Goal: Task Accomplishment & Management: Complete application form

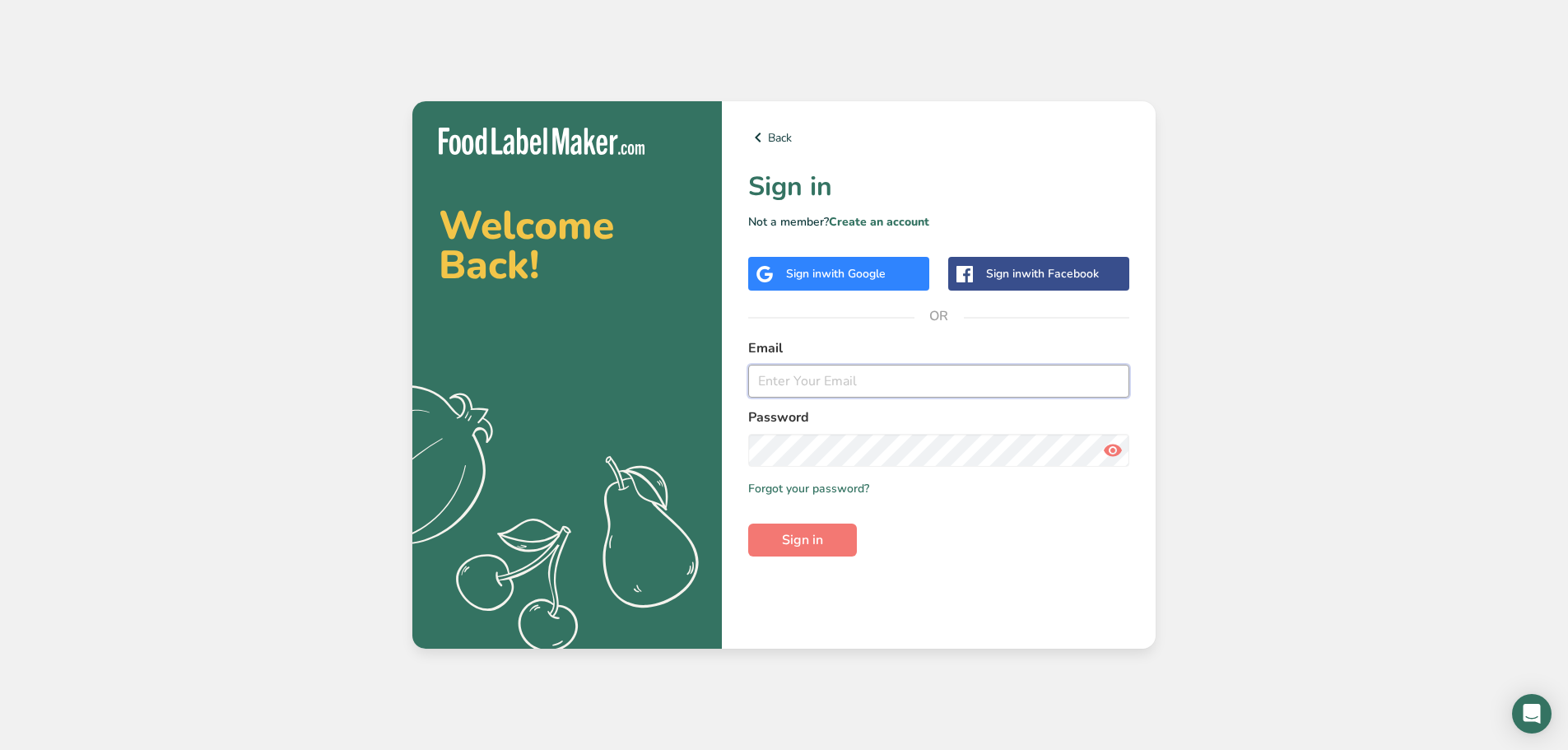
click at [808, 385] on input "email" at bounding box center [939, 381] width 381 height 33
click at [814, 384] on input "email" at bounding box center [939, 381] width 381 height 33
type input "J"
type input "[PERSON_NAME][EMAIL_ADDRESS][DOMAIN_NAME]"
click at [763, 539] on button "Sign in" at bounding box center [803, 540] width 109 height 33
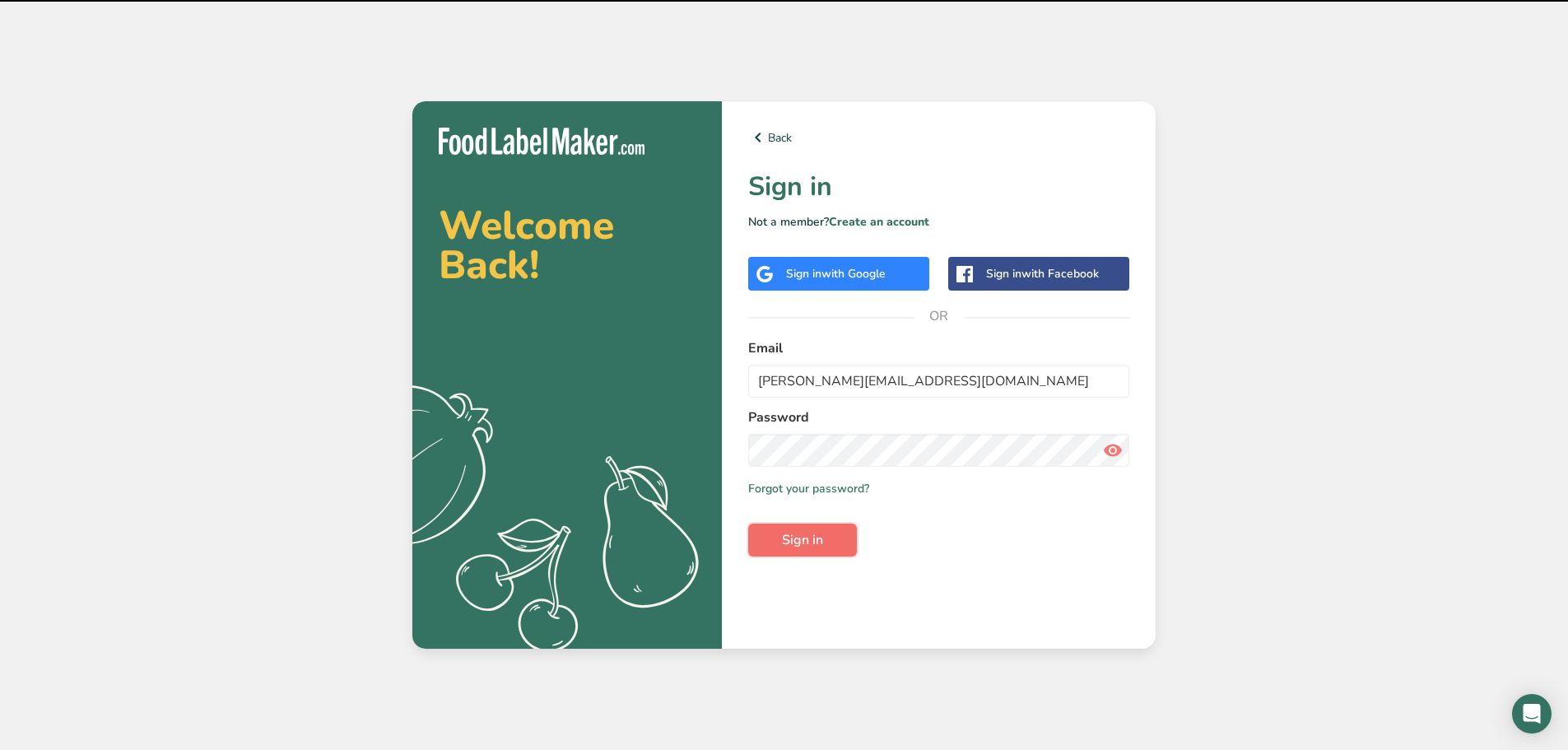
click at [822, 541] on span "Sign in" at bounding box center [803, 540] width 41 height 19
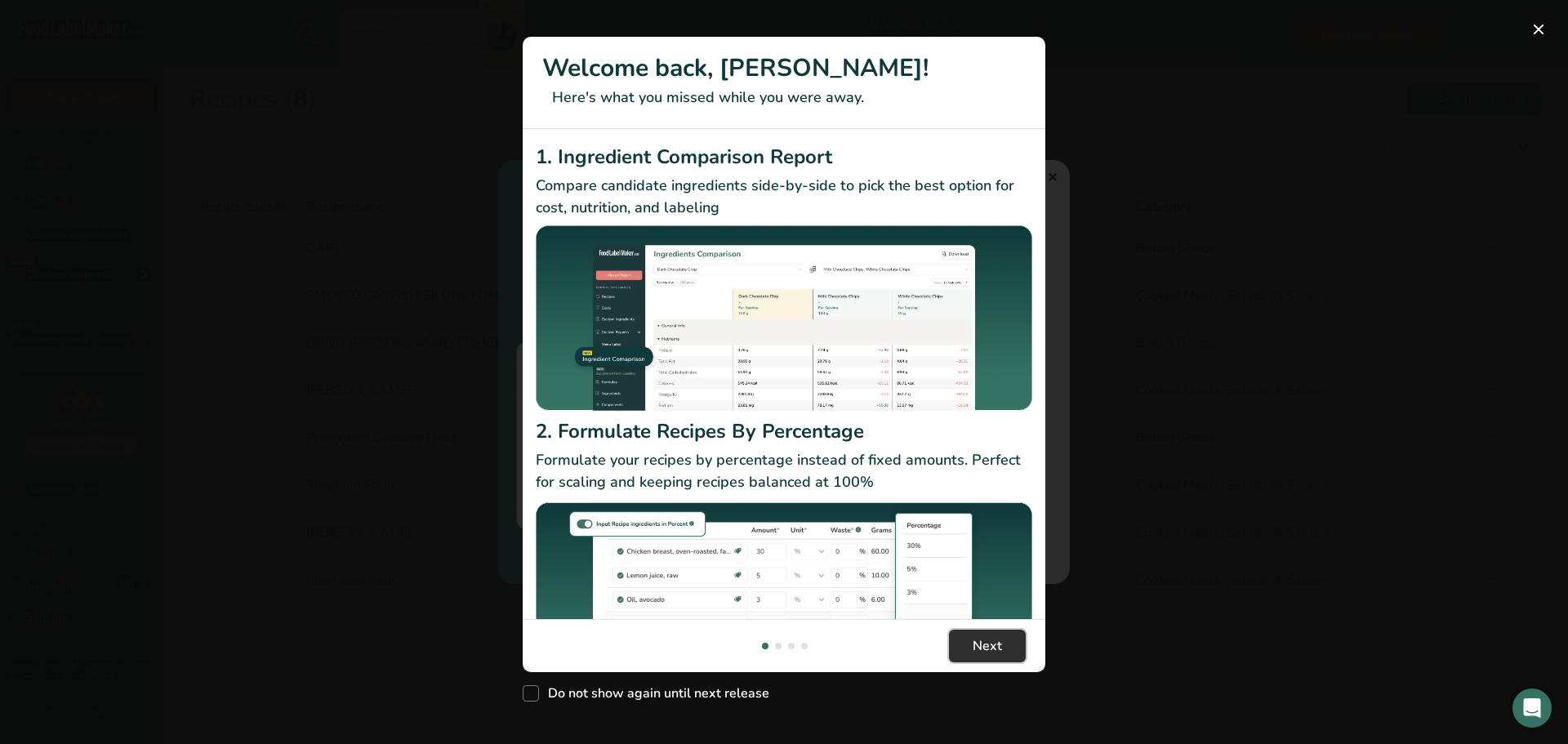
click at [991, 636] on span "Next" at bounding box center [987, 645] width 29 height 19
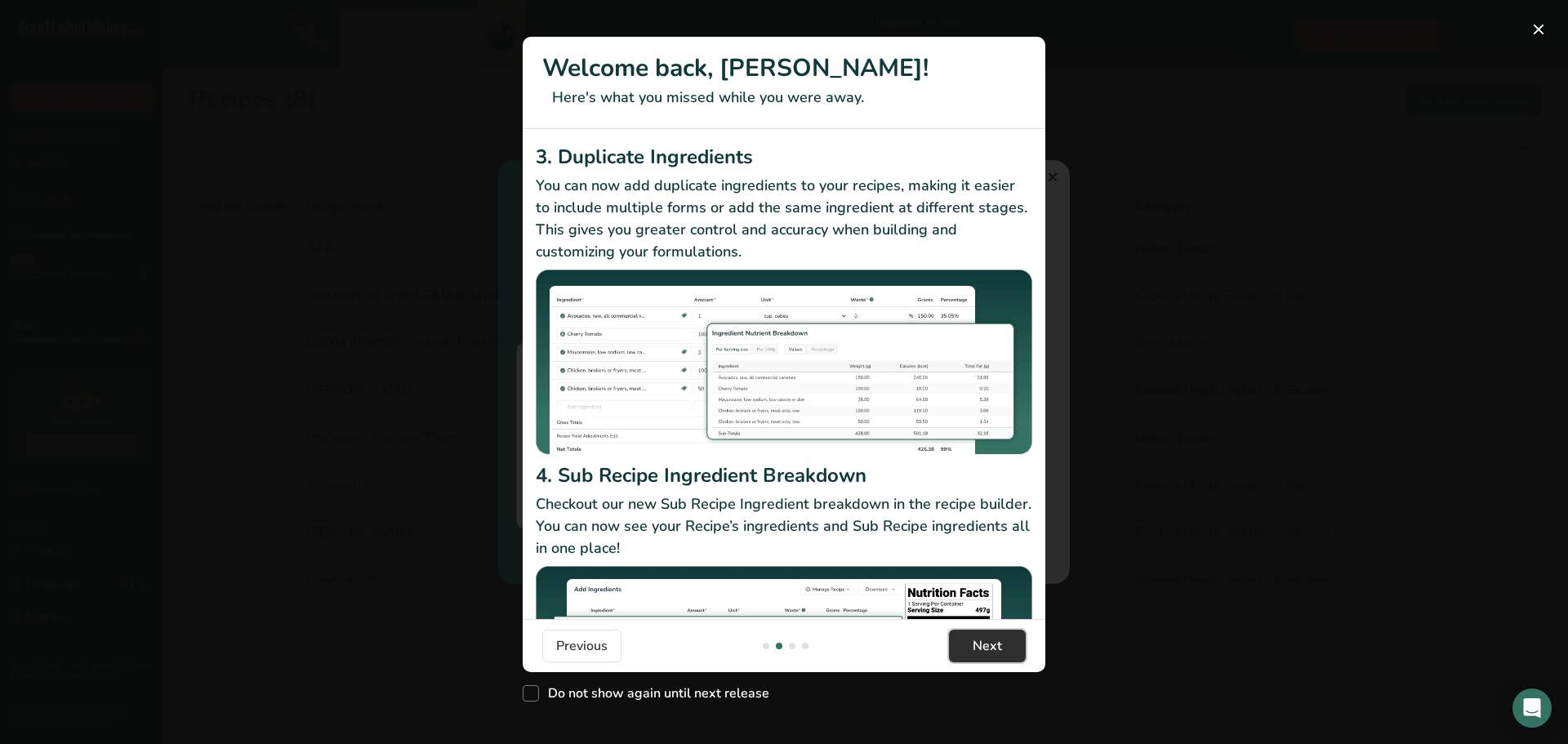
click at [991, 555] on section "Welcome back, Yayra! Here's what you missed while you were away. 1. Ingredient …" at bounding box center [784, 354] width 523 height 635
click at [986, 646] on span "Next" at bounding box center [987, 645] width 29 height 19
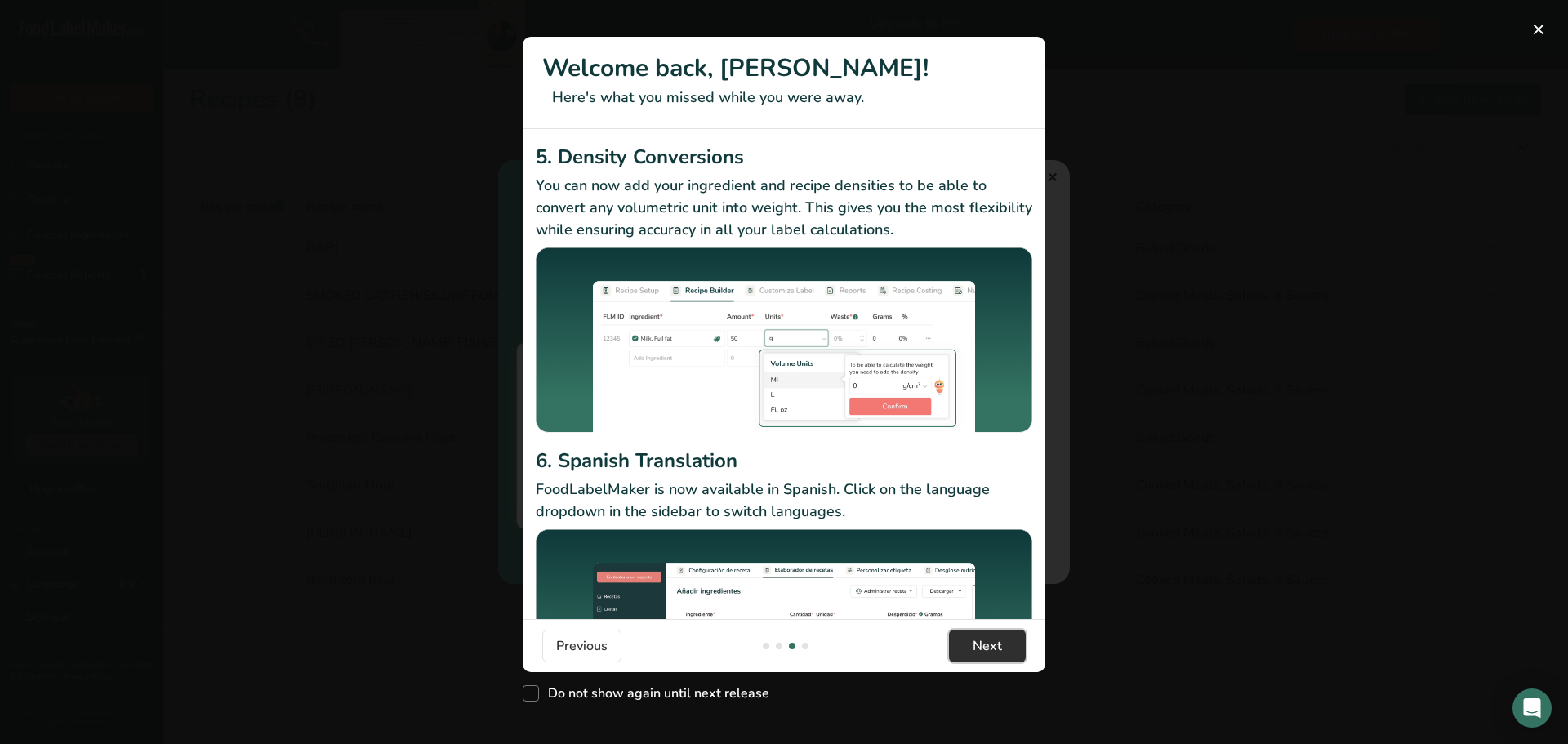
click at [986, 646] on span "Next" at bounding box center [987, 645] width 29 height 19
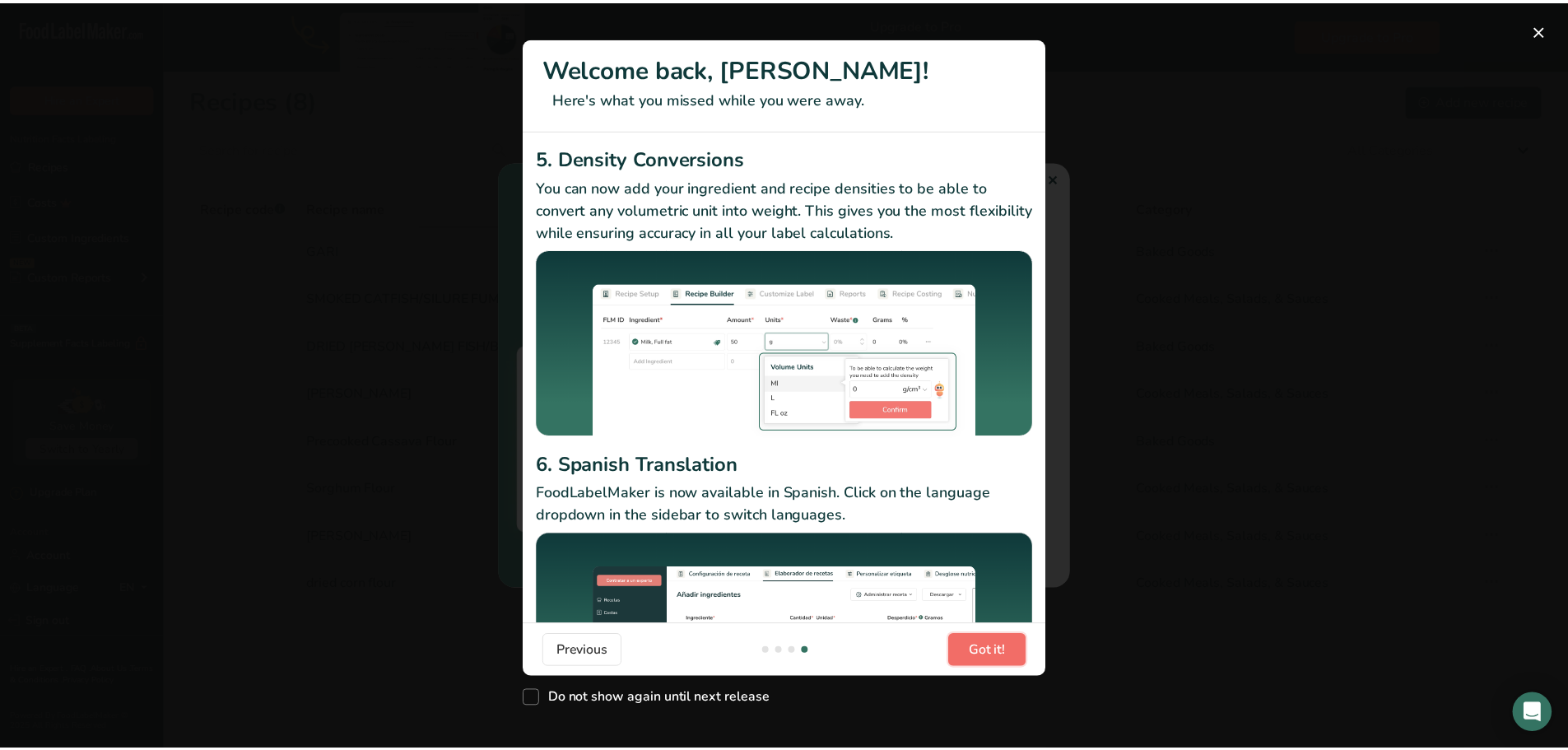
scroll to position [0, 1581]
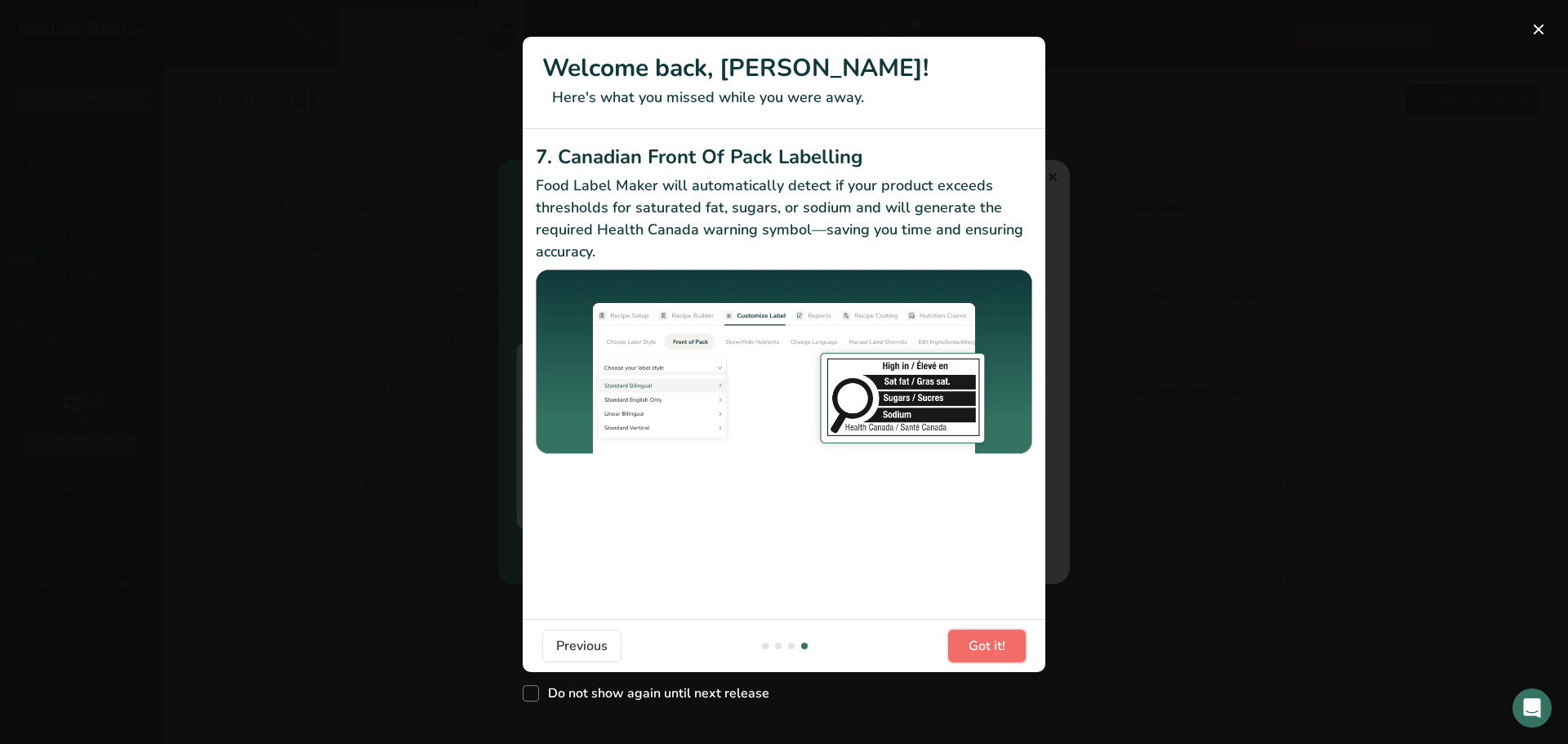
click at [986, 646] on span "Got it!" at bounding box center [987, 645] width 37 height 19
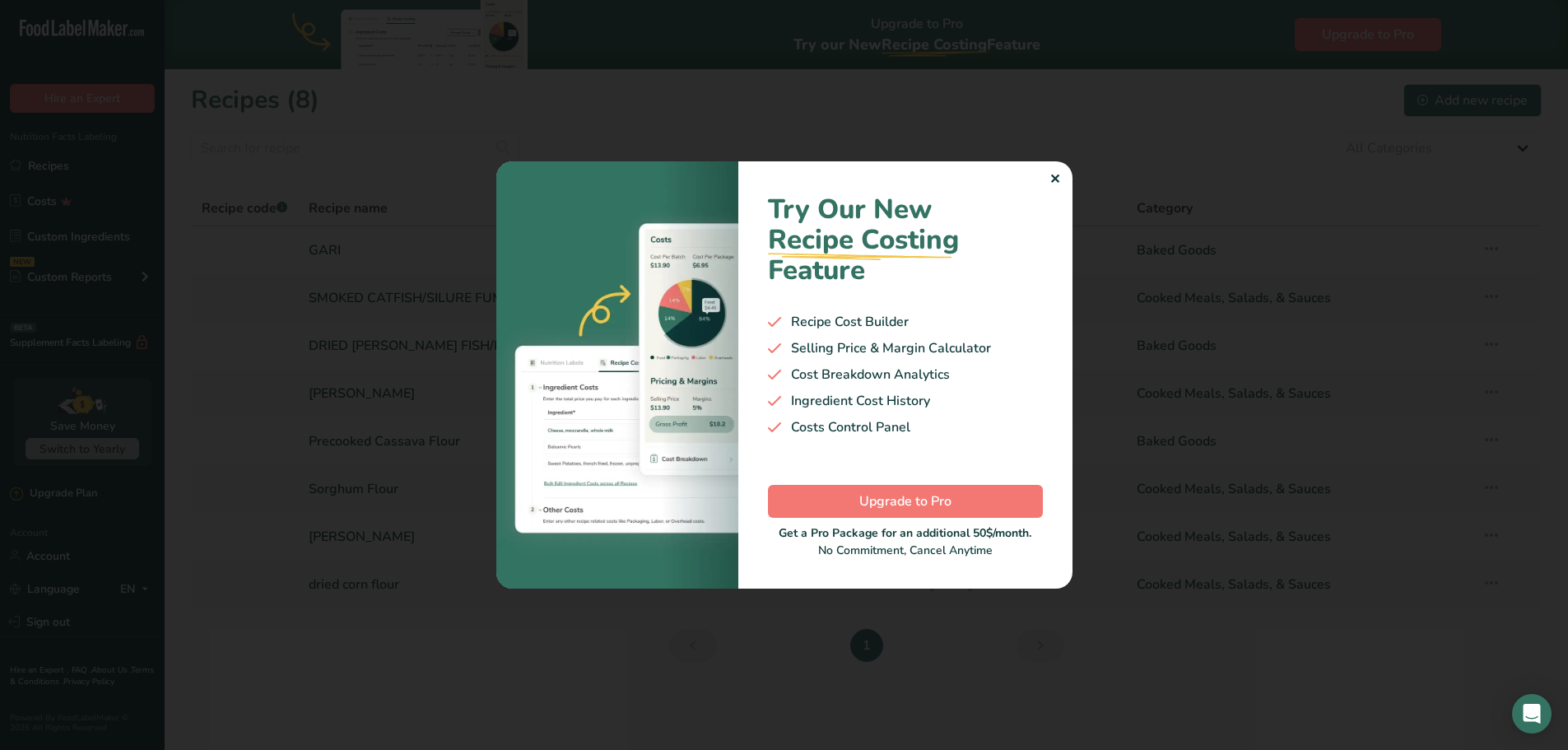
click at [1052, 177] on div "✕" at bounding box center [1055, 179] width 11 height 19
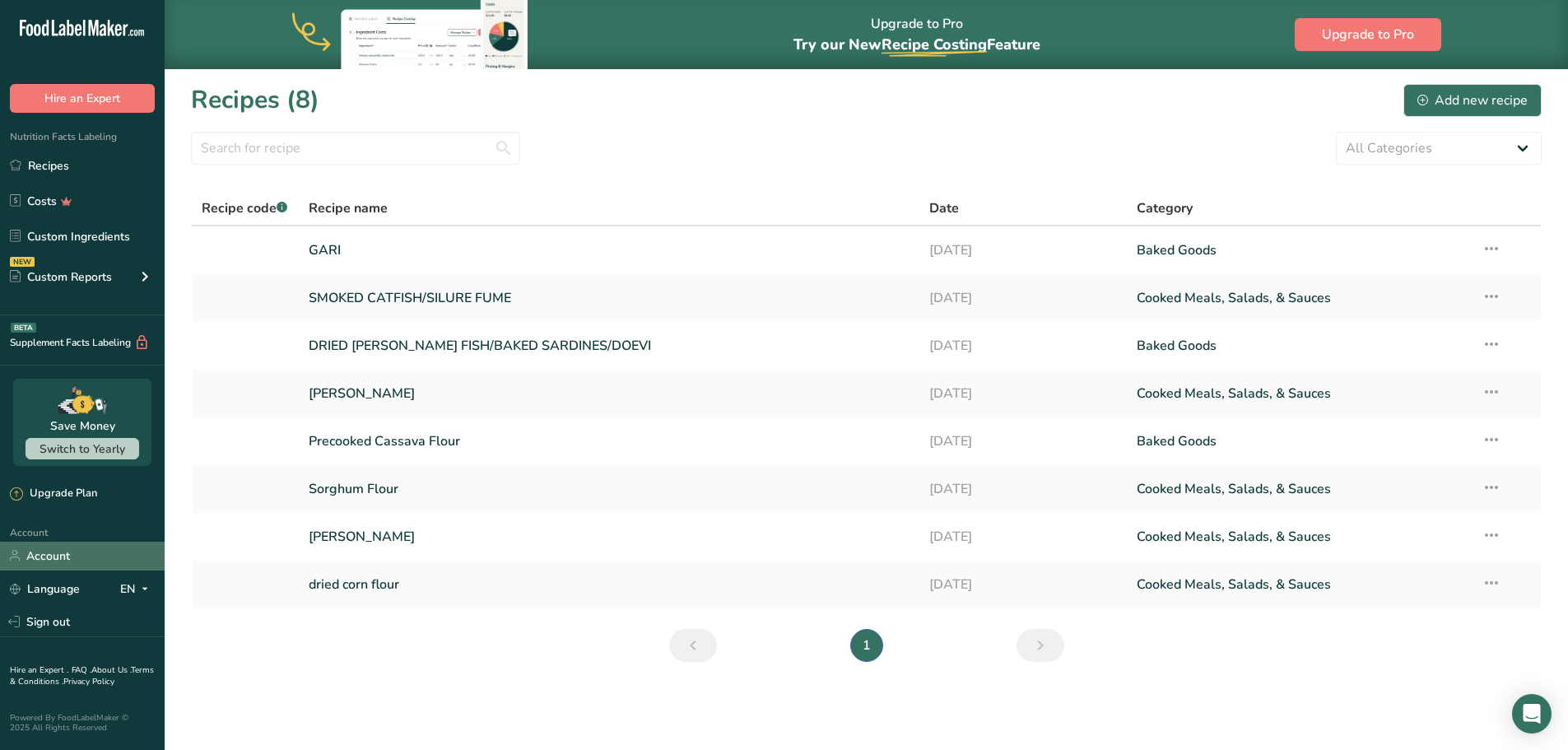
click at [63, 557] on link "Account" at bounding box center [82, 556] width 165 height 29
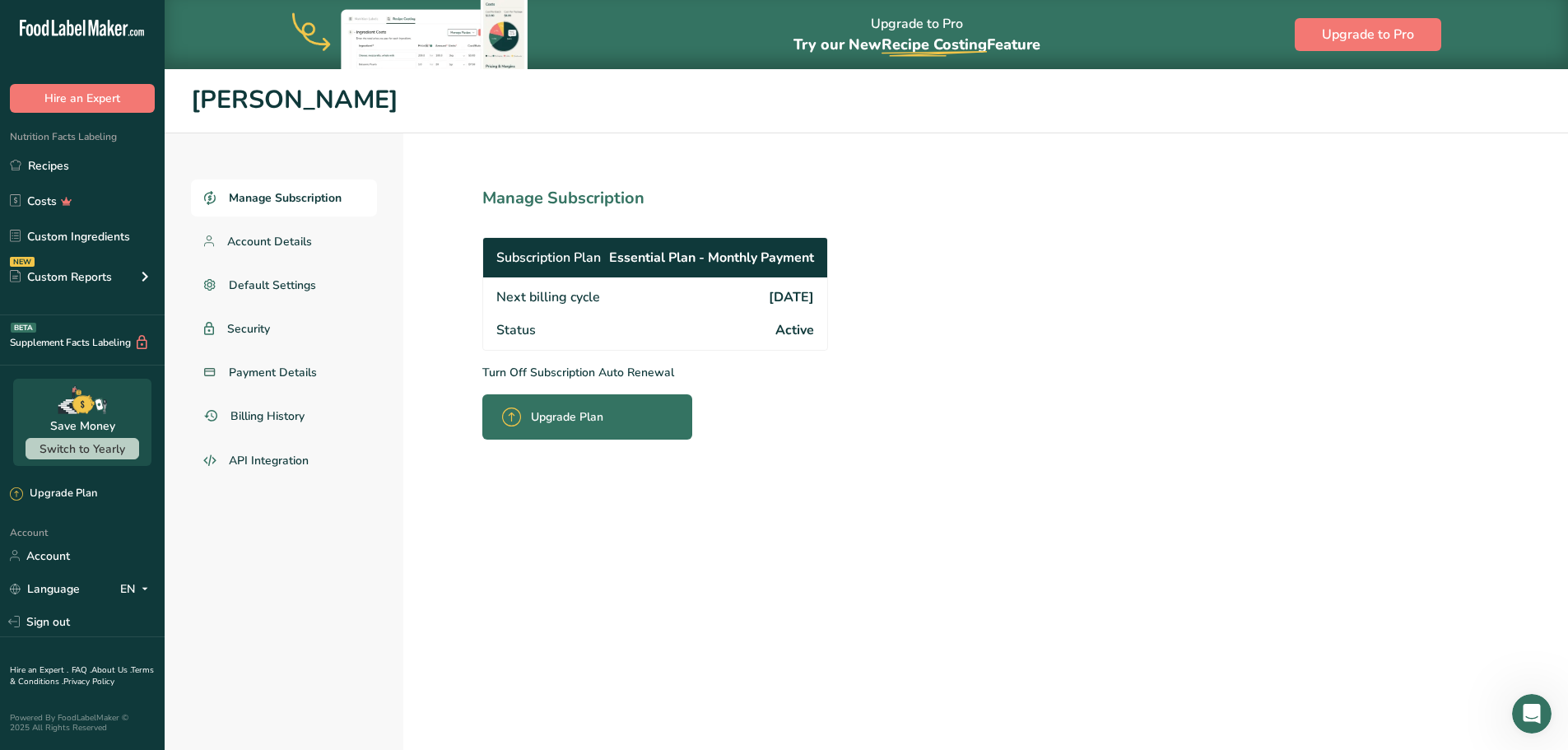
click at [292, 196] on span "Manage Subscription" at bounding box center [286, 198] width 113 height 17
click at [613, 373] on p "Turn Off Subscription Auto Renewal" at bounding box center [691, 372] width 418 height 17
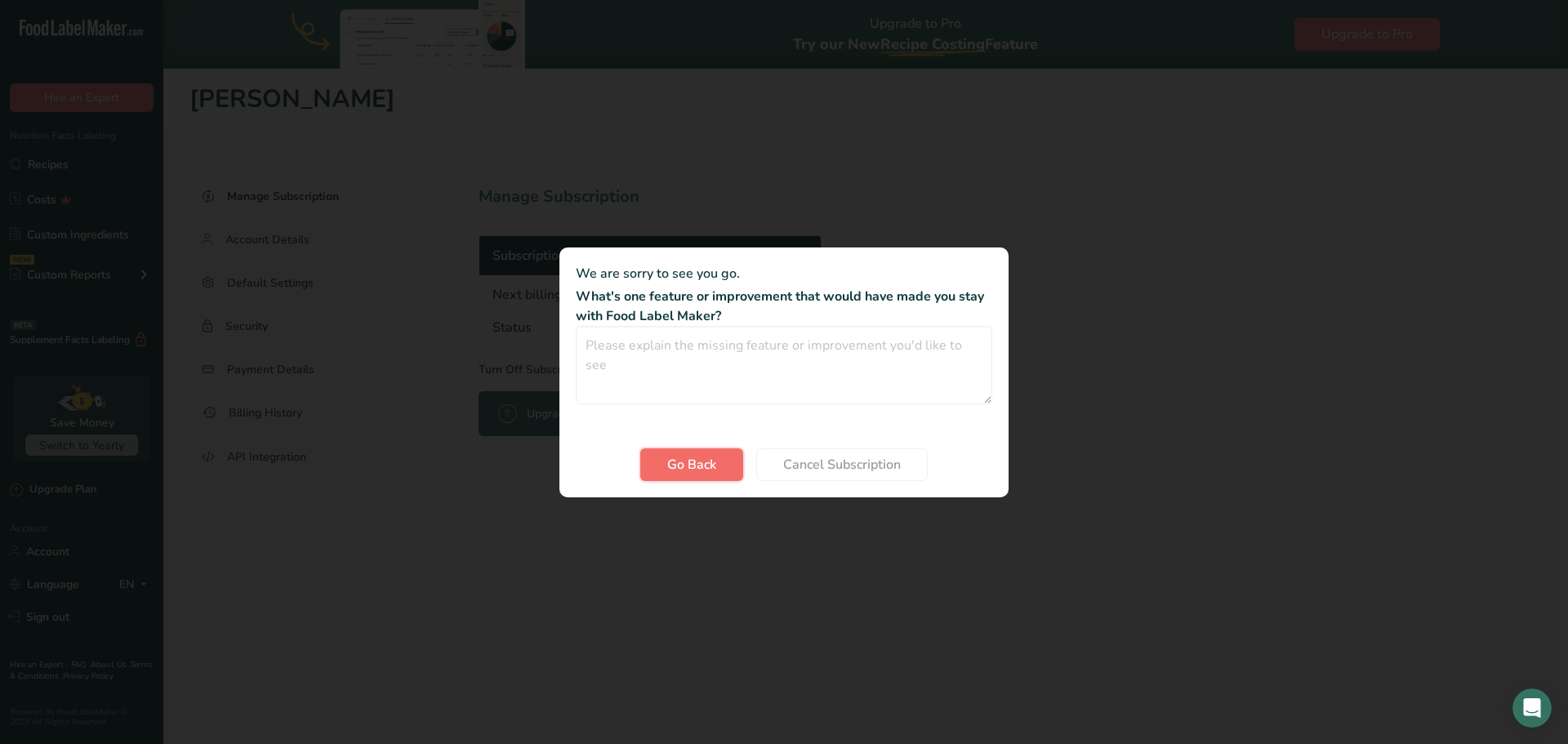
click at [687, 470] on span "Go Back" at bounding box center [691, 464] width 49 height 19
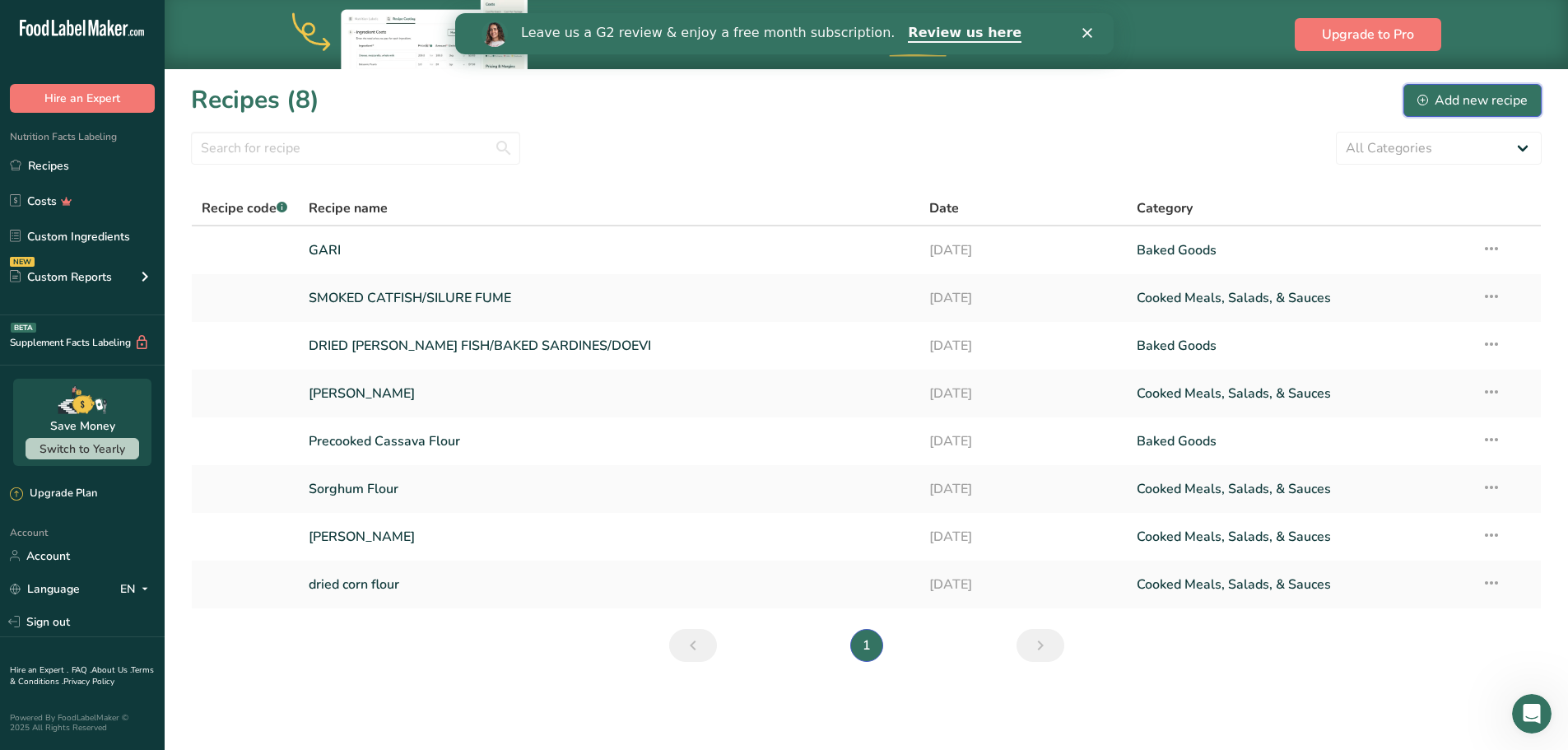
click at [1502, 104] on div "Add new recipe" at bounding box center [1473, 100] width 111 height 19
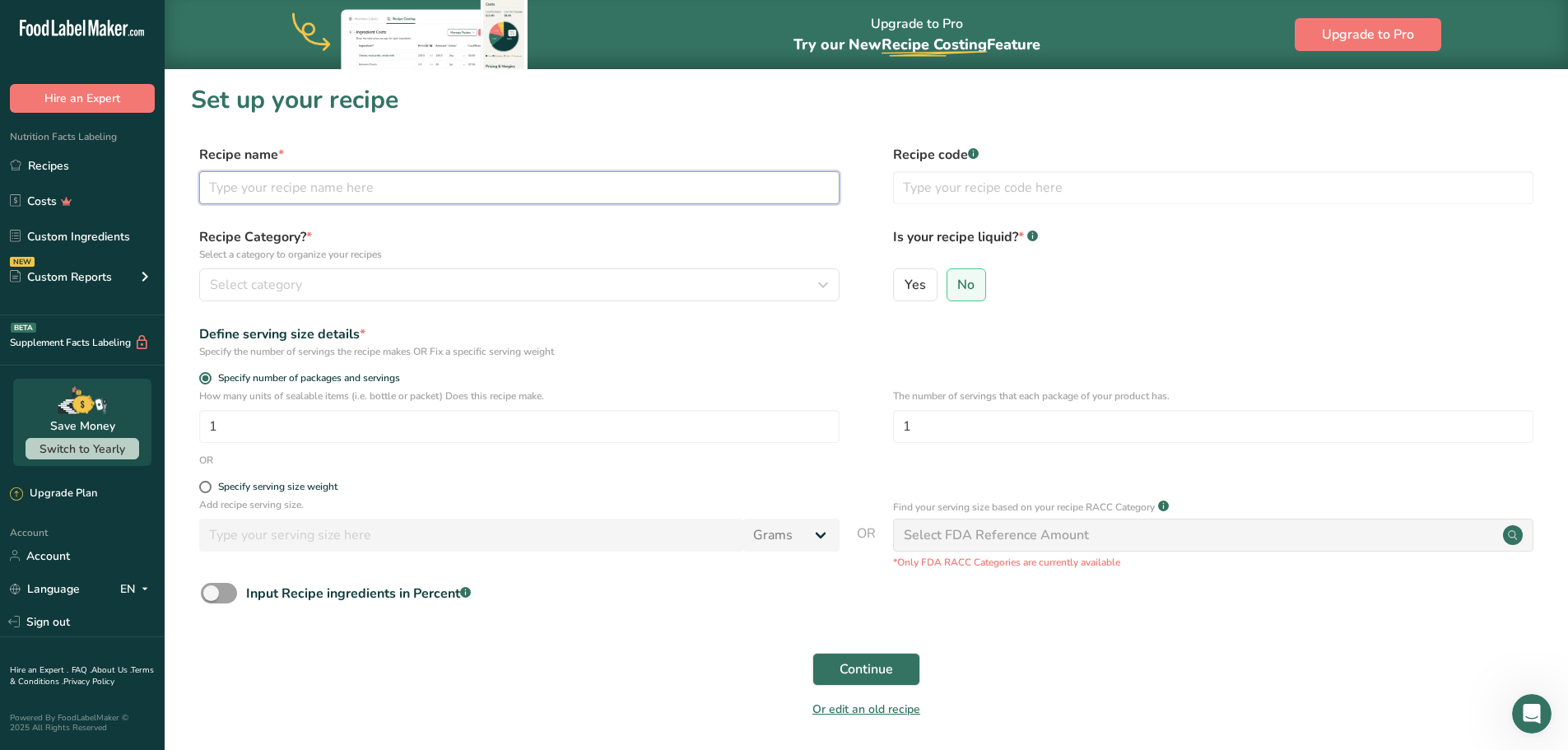
click at [383, 191] on input "text" at bounding box center [520, 188] width 640 height 33
type input "[PERSON_NAME]"
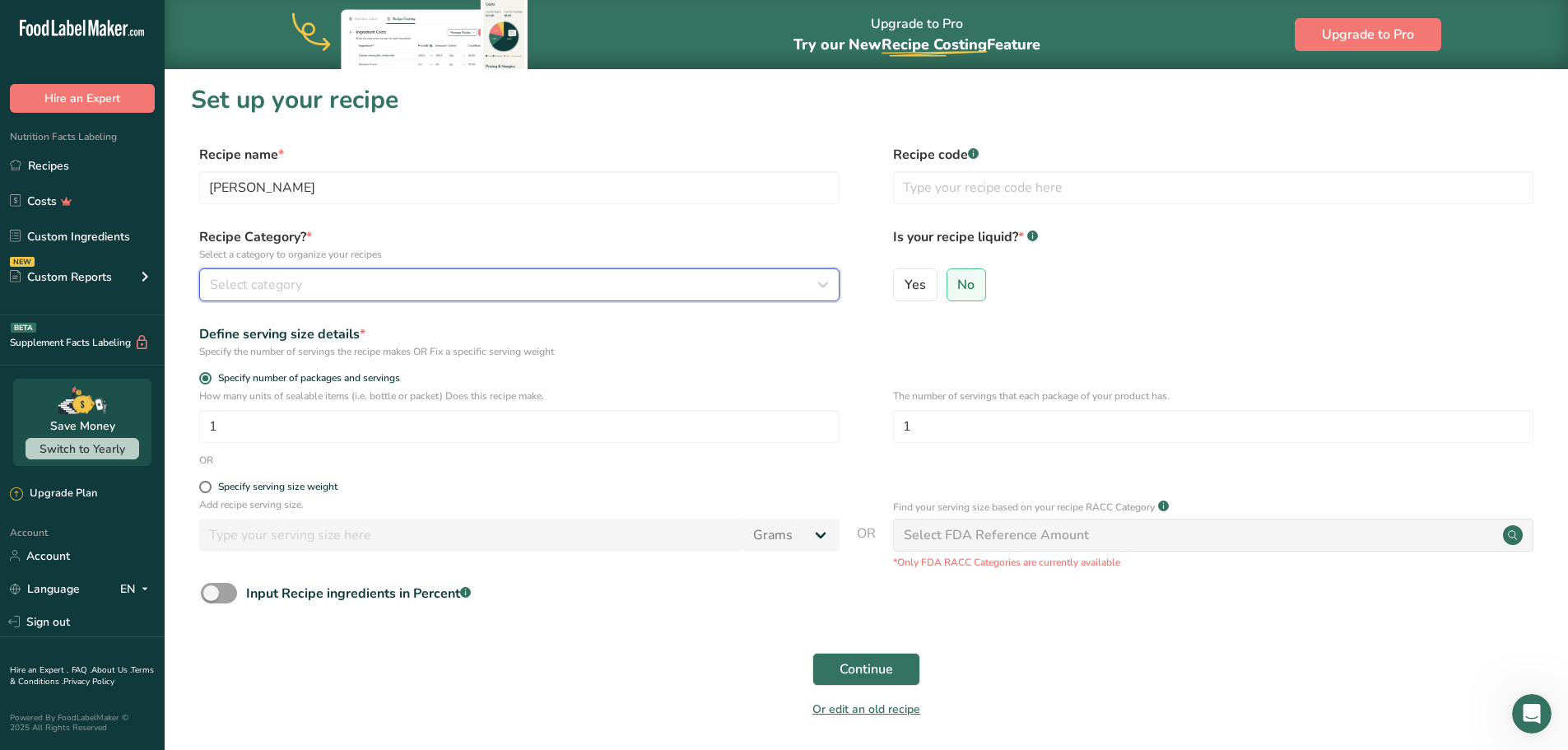
click at [820, 283] on icon "button" at bounding box center [823, 285] width 19 height 30
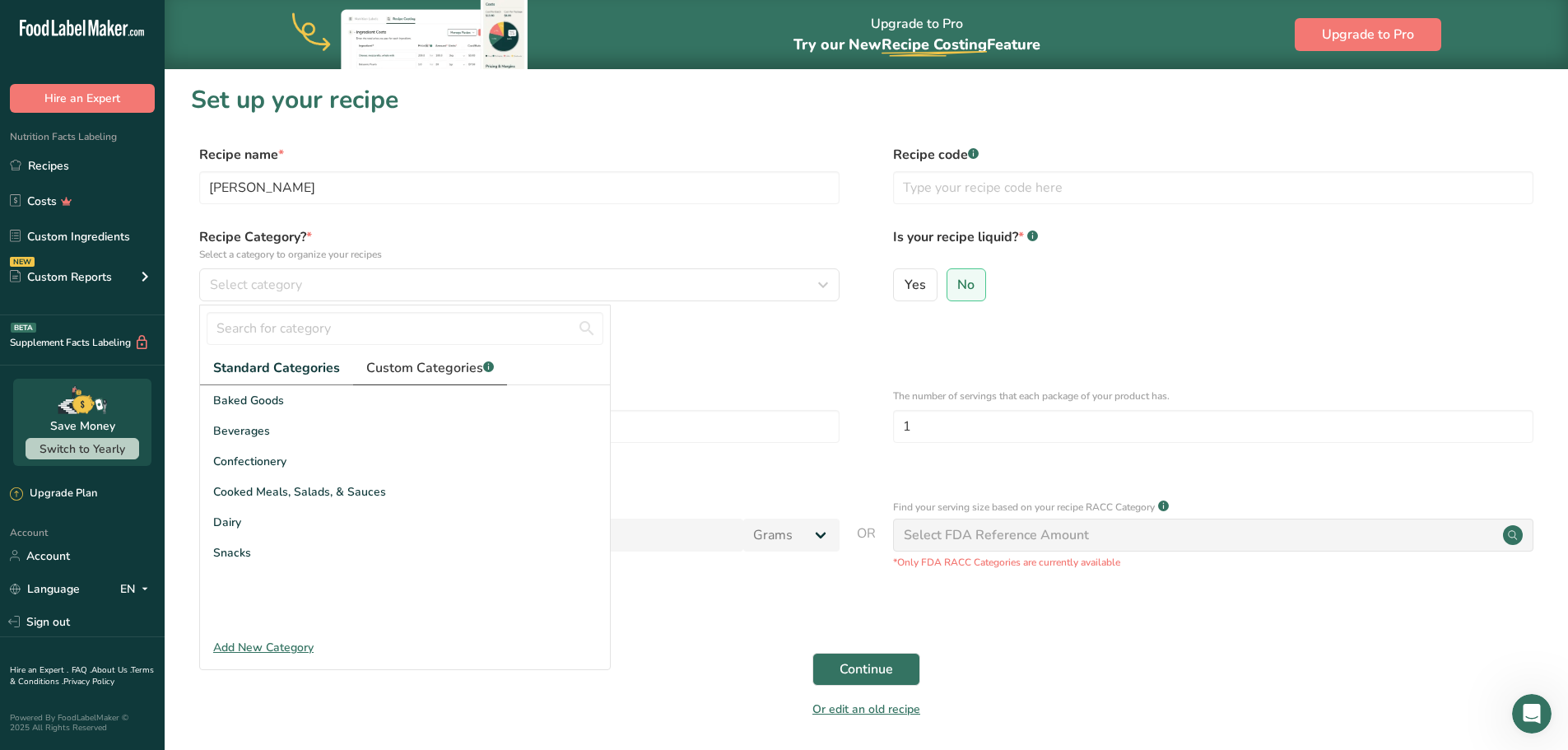
click at [416, 371] on span "Custom Categories .a-a{fill:#347362;}.b-a{fill:#fff;}" at bounding box center [430, 367] width 128 height 19
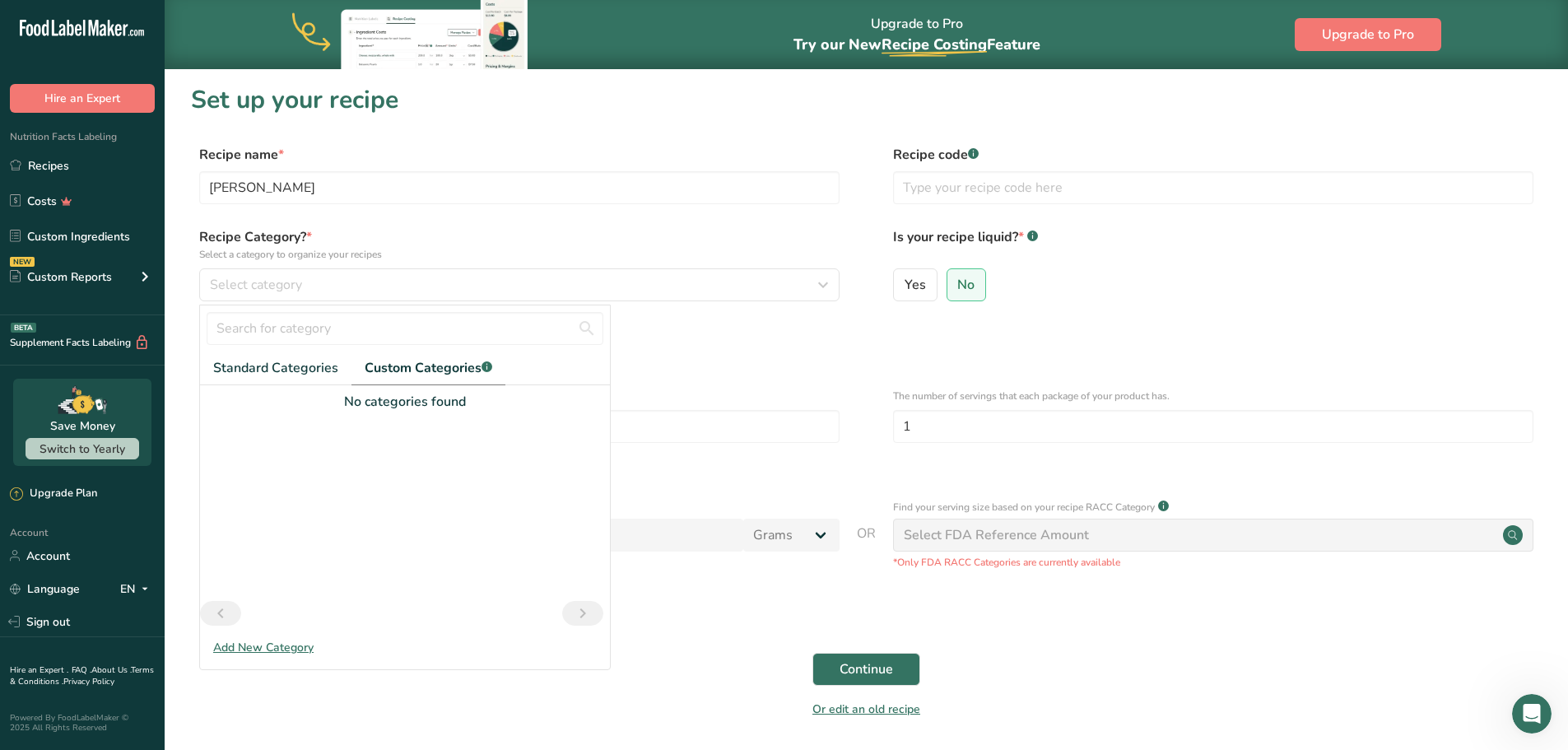
click at [231, 650] on div "Add New Category" at bounding box center [405, 647] width 410 height 17
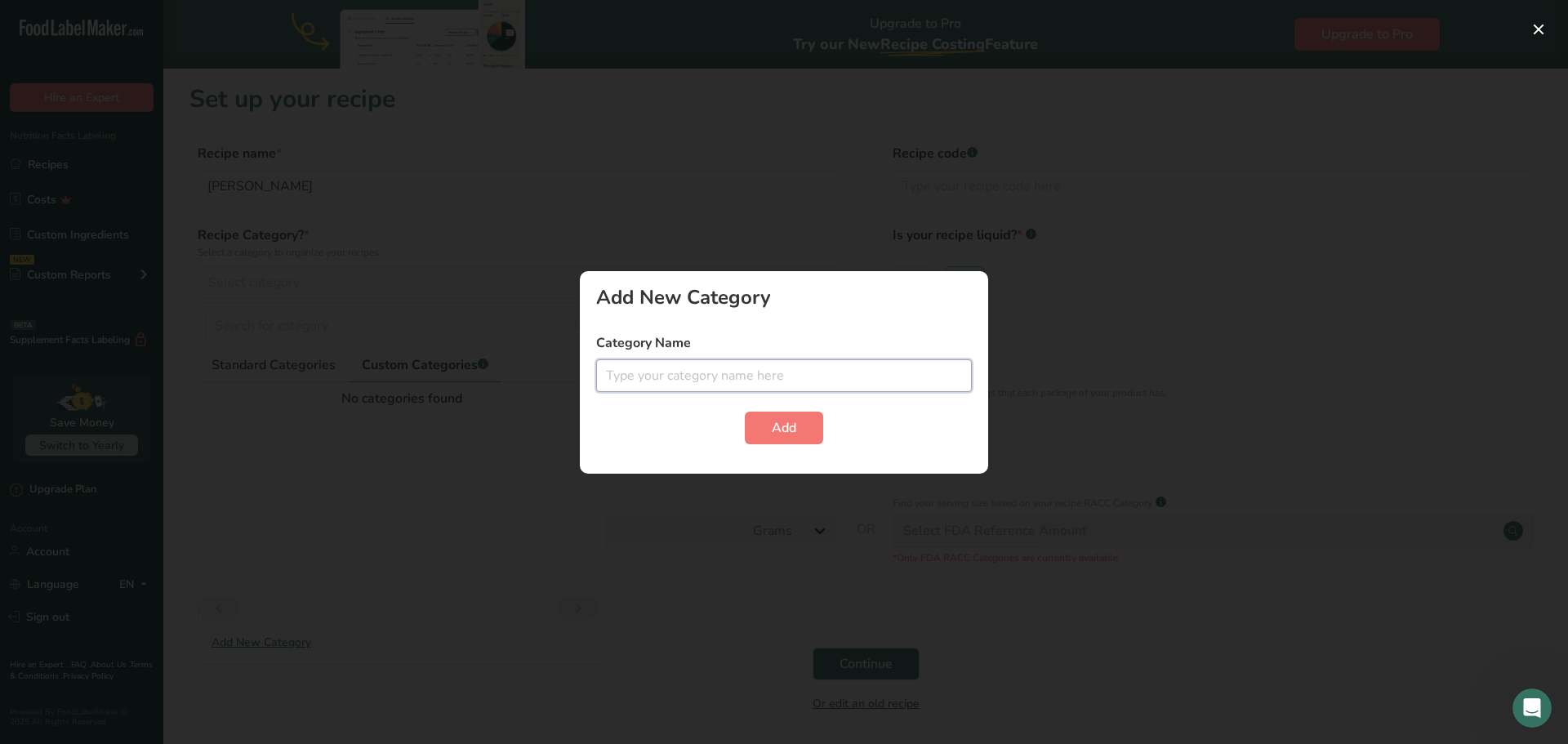
click at [673, 379] on input "text" at bounding box center [784, 375] width 375 height 33
type input "s"
type input "Spices"
click at [789, 428] on span "Add" at bounding box center [784, 427] width 24 height 19
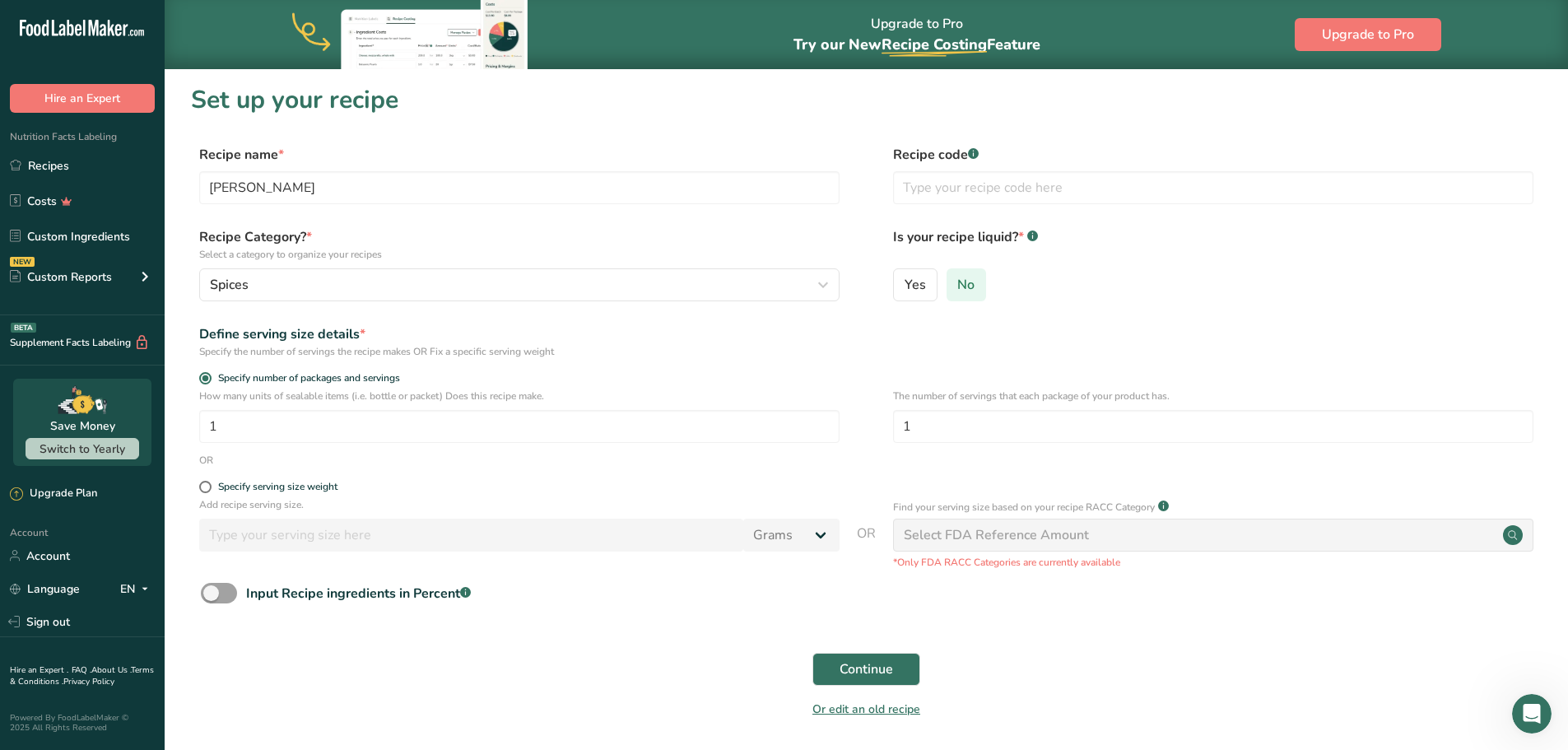
click at [975, 287] on label "No" at bounding box center [967, 285] width 41 height 33
click at [958, 287] on input "No" at bounding box center [953, 284] width 11 height 11
click at [911, 665] on button "Continue" at bounding box center [867, 669] width 108 height 33
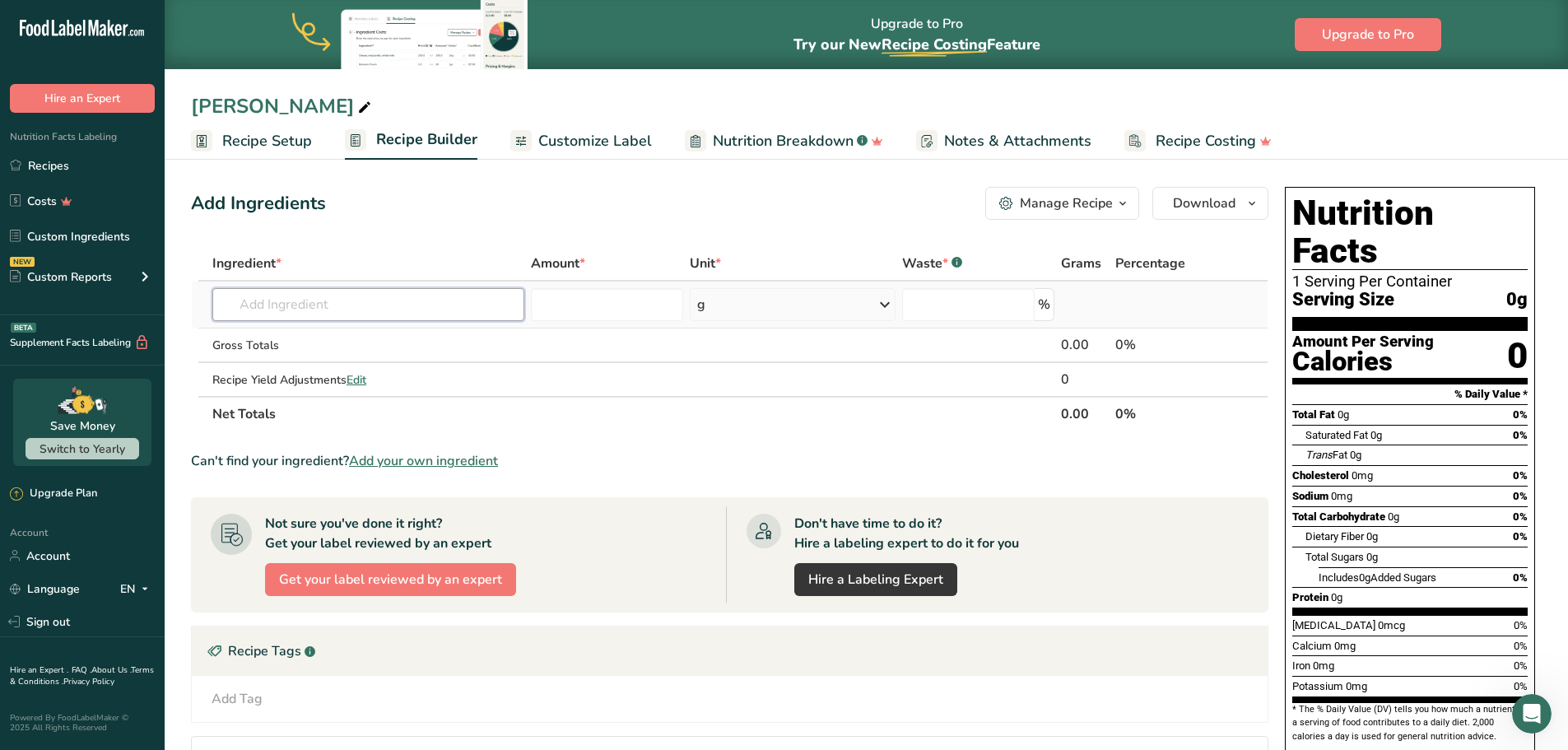
click at [270, 310] on input "text" at bounding box center [368, 304] width 312 height 33
type input "selim pep"
click at [281, 366] on div "Add your own ingredient" at bounding box center [368, 365] width 286 height 17
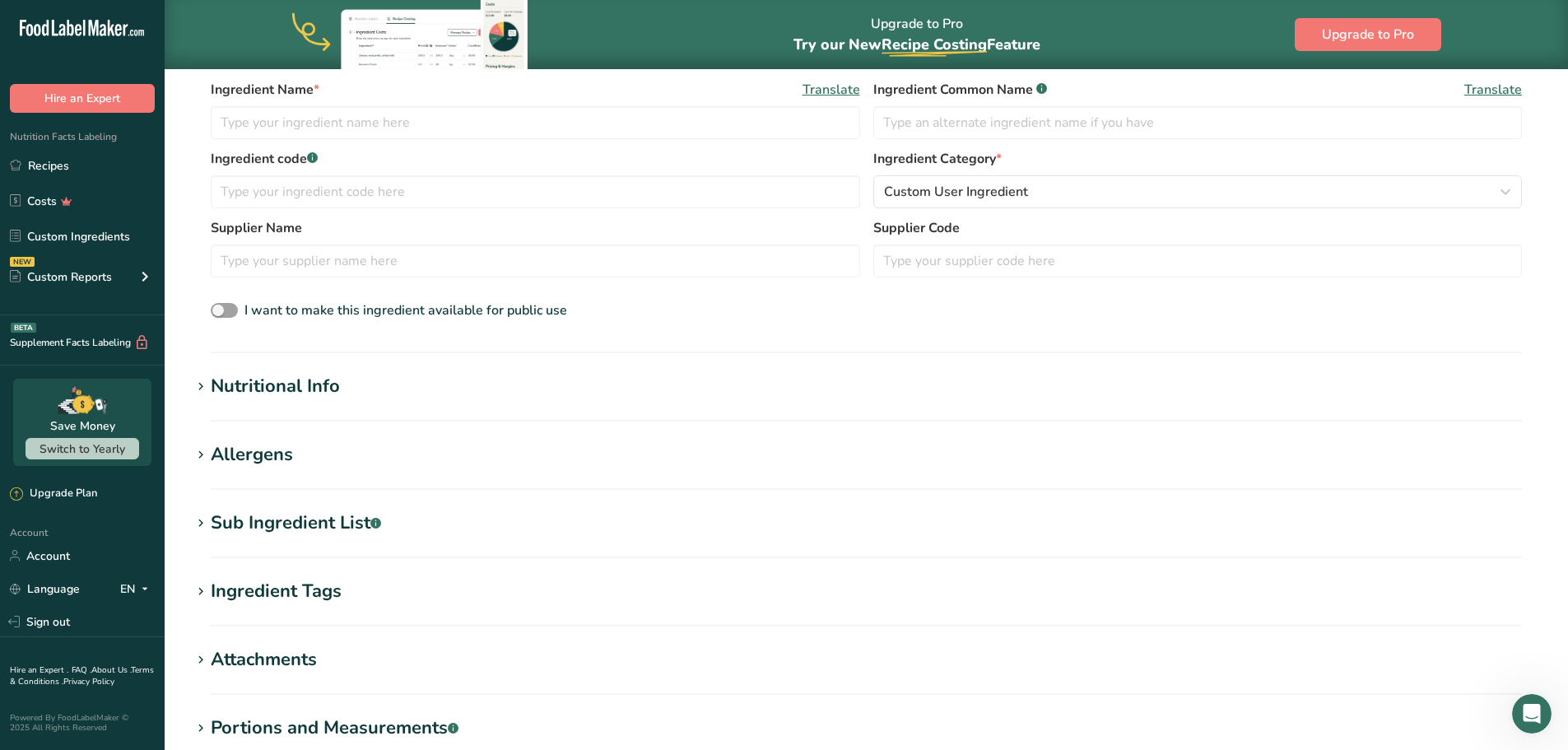
scroll to position [344, 0]
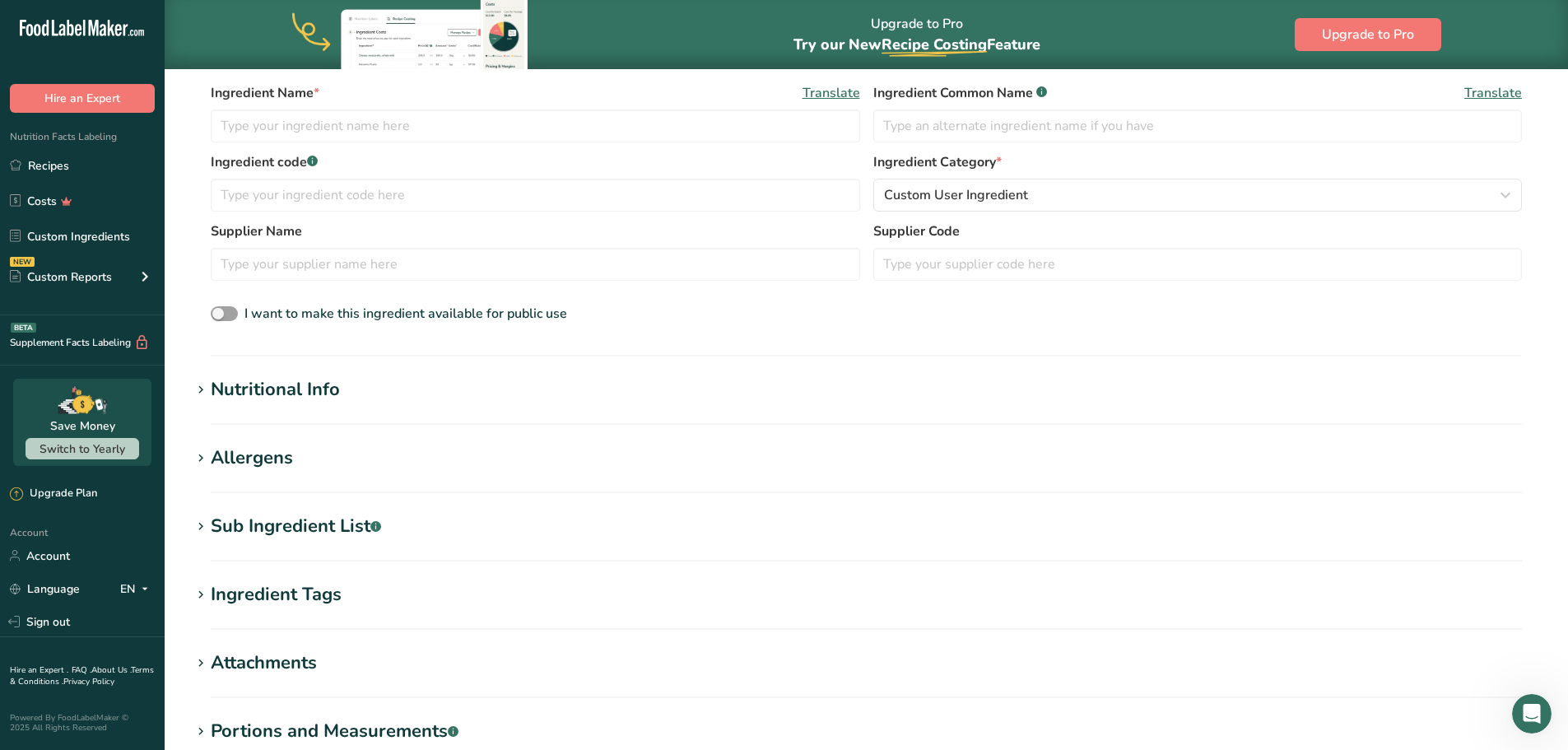
click at [198, 390] on icon at bounding box center [201, 389] width 15 height 23
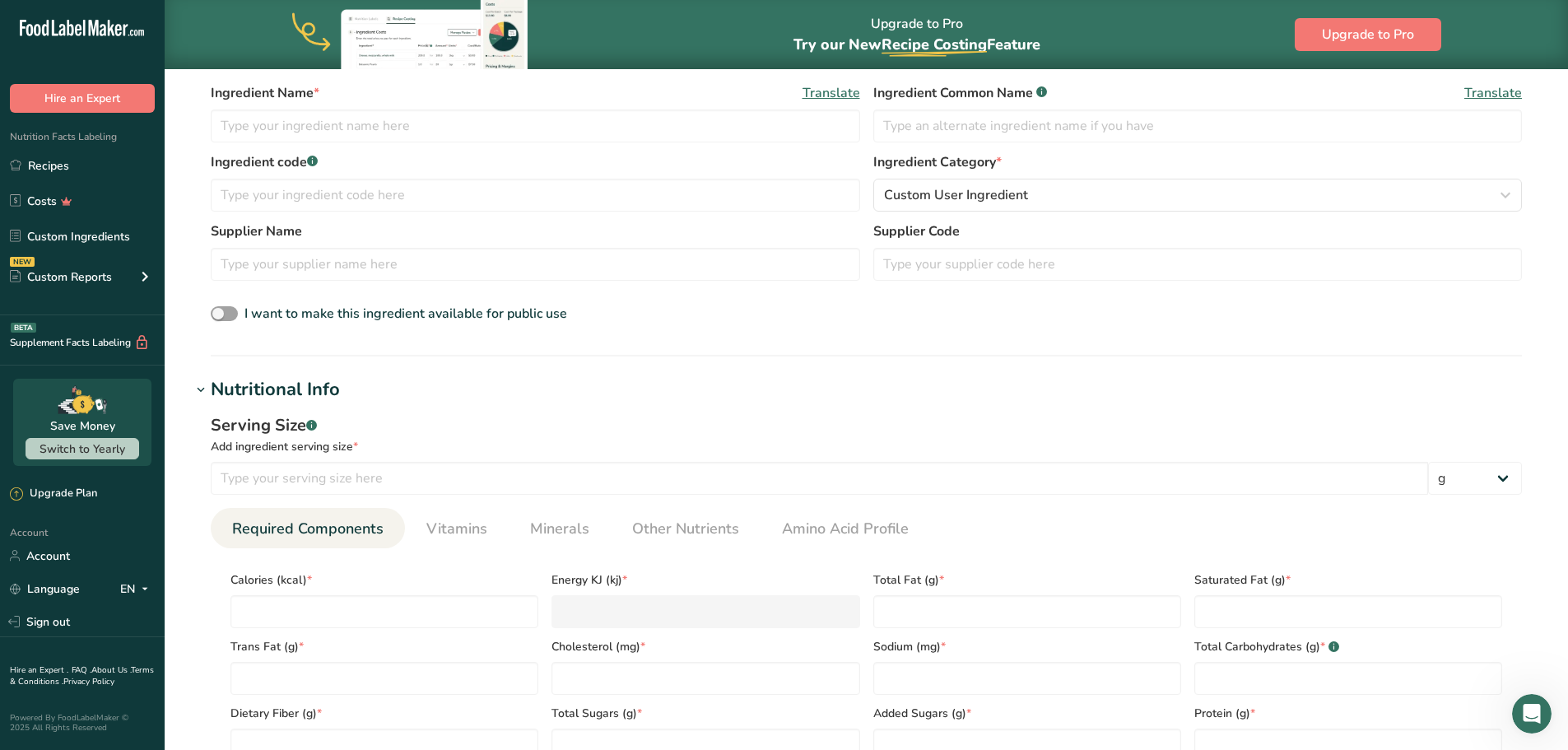
click at [198, 390] on icon at bounding box center [201, 389] width 15 height 23
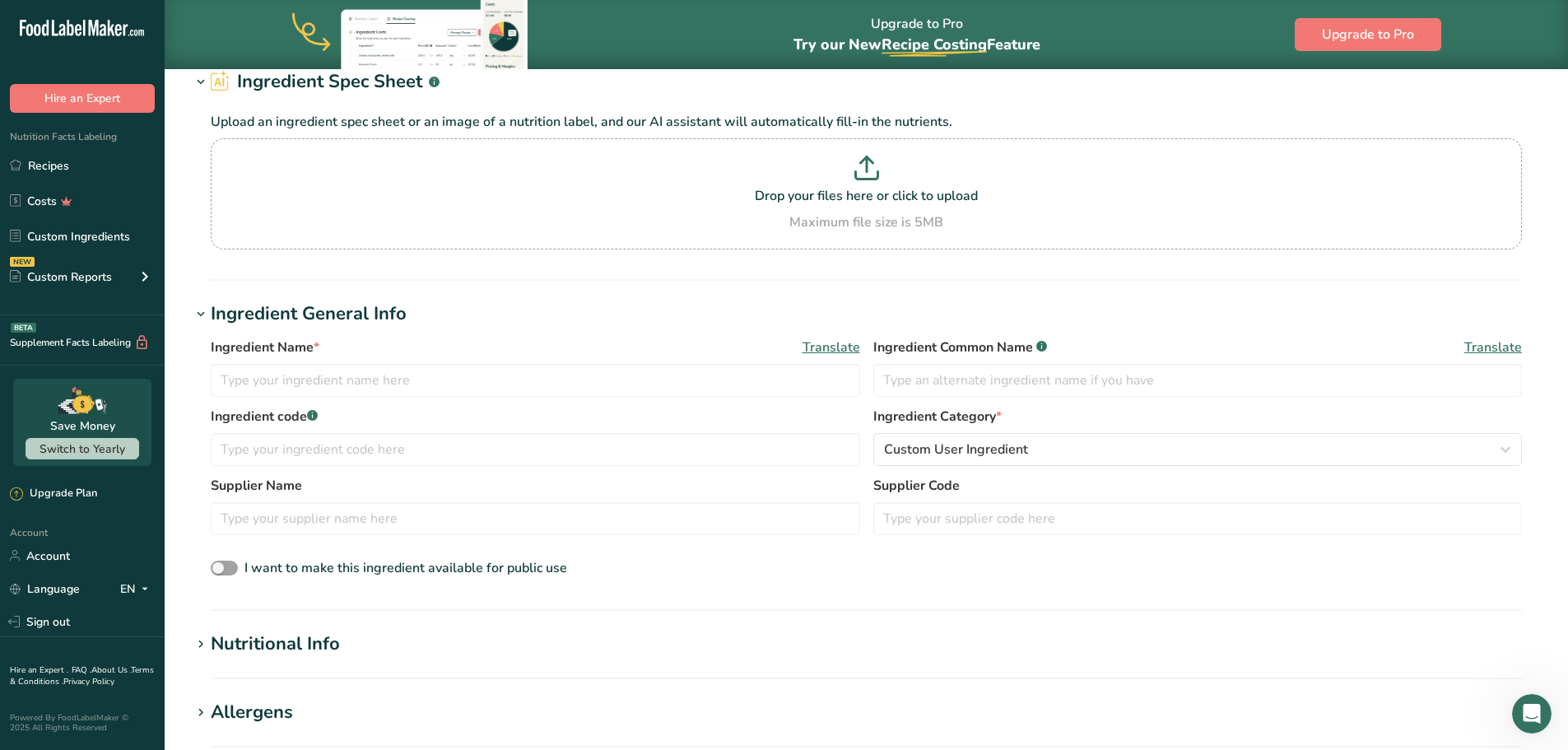
scroll to position [0, 0]
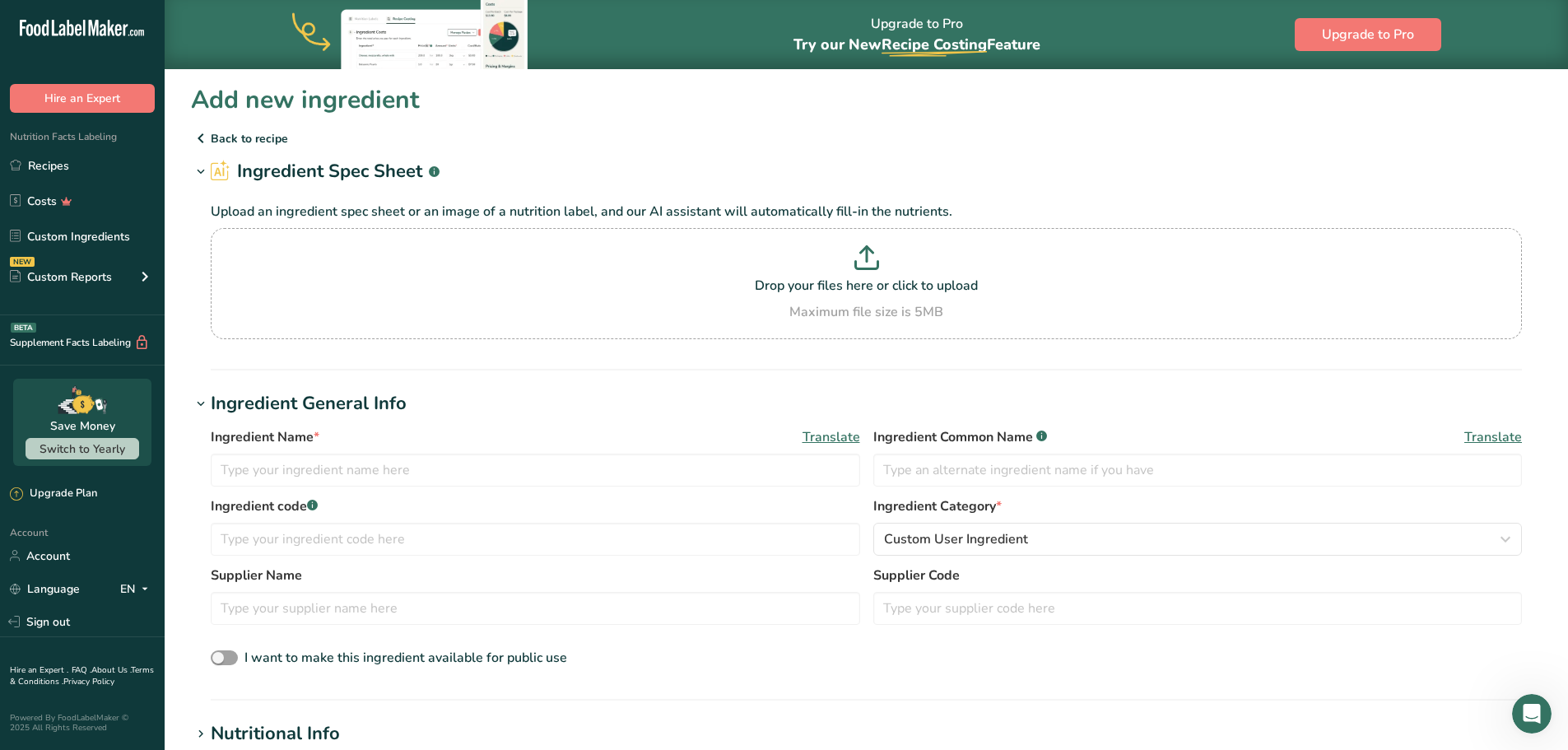
click at [212, 139] on p "Back to recipe" at bounding box center [866, 138] width 1351 height 19
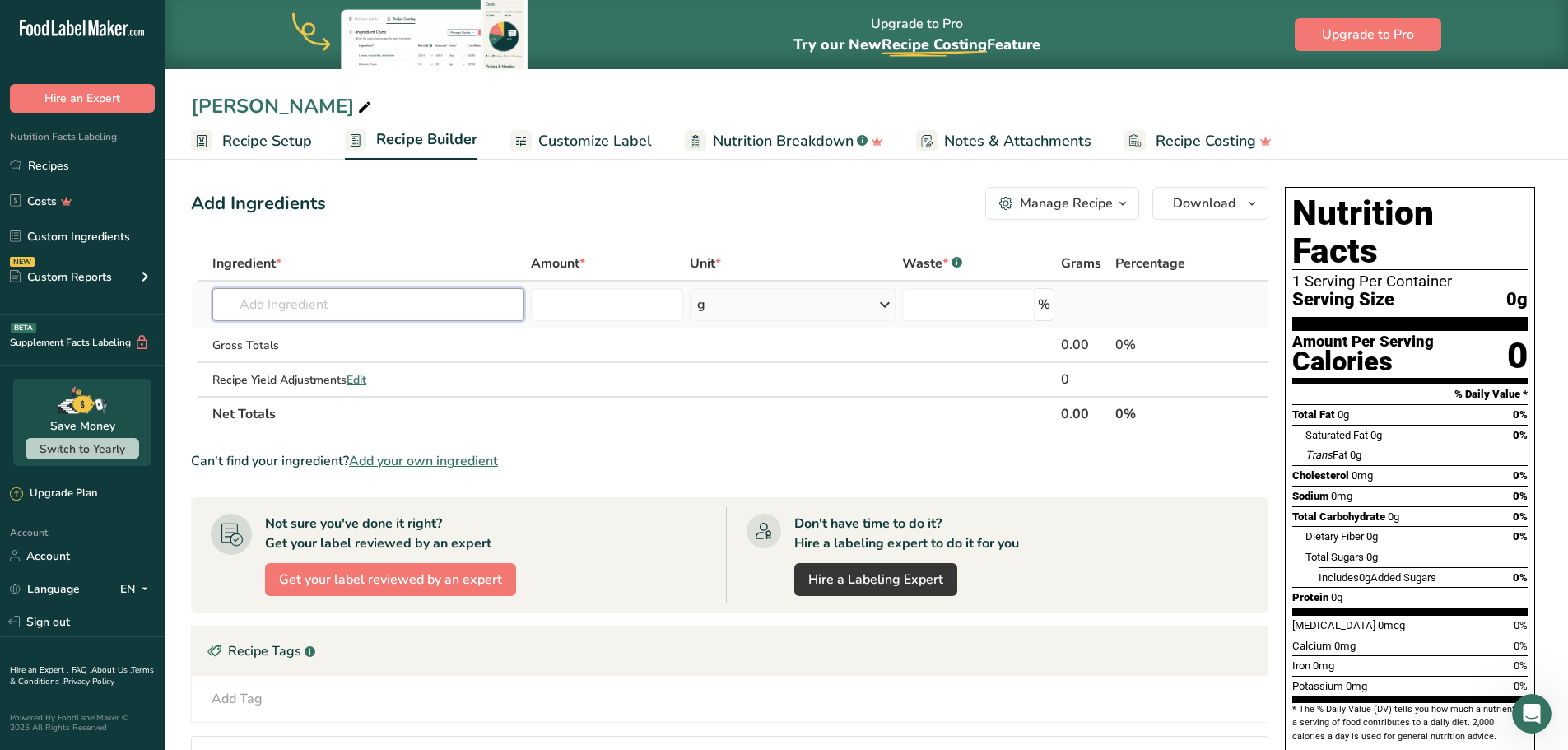
click at [320, 304] on input "text" at bounding box center [368, 304] width 312 height 33
type input "negro pepp"
click at [312, 339] on p "2030 Spices, pepper, black" at bounding box center [302, 338] width 154 height 17
type input "Spices, pepper, black"
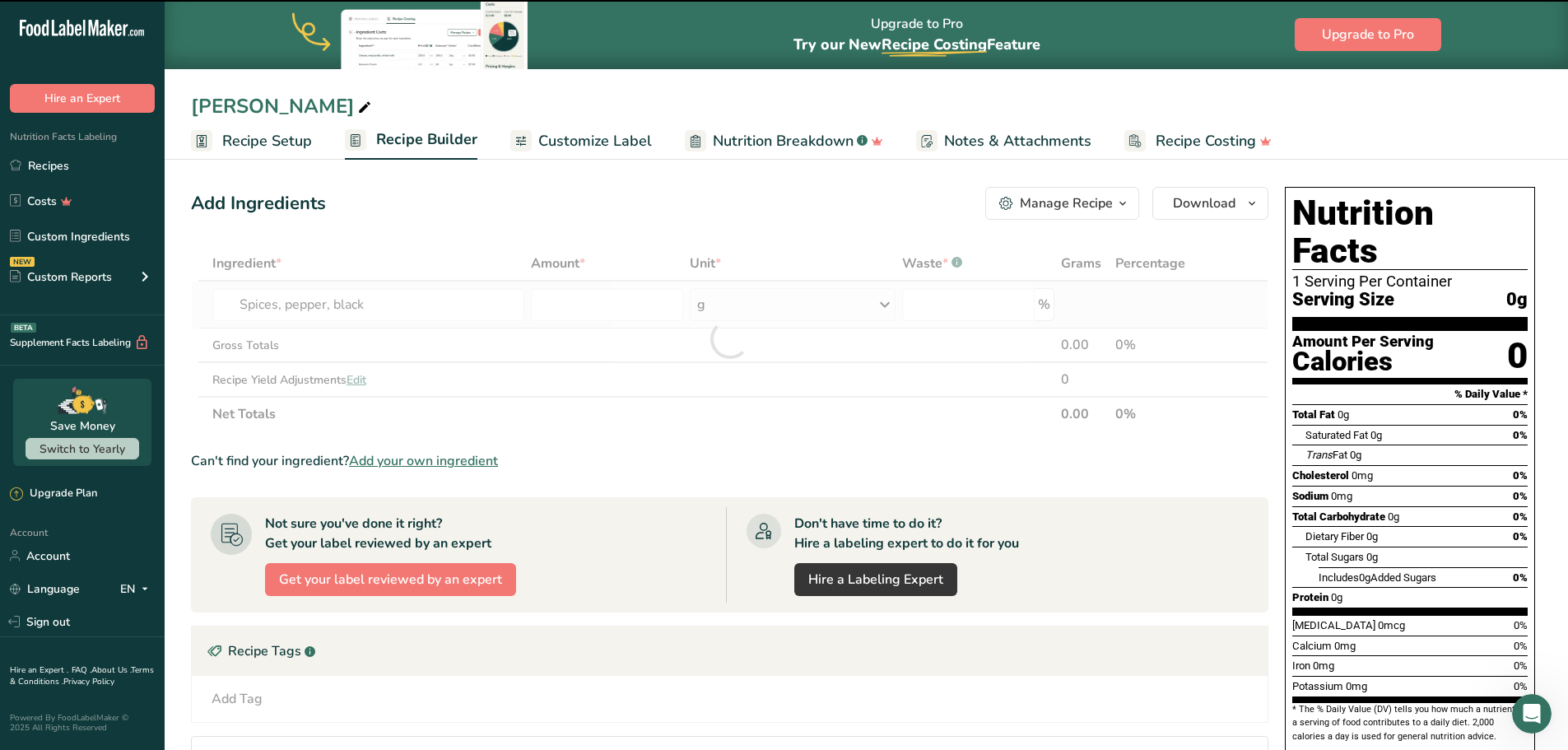
type input "0"
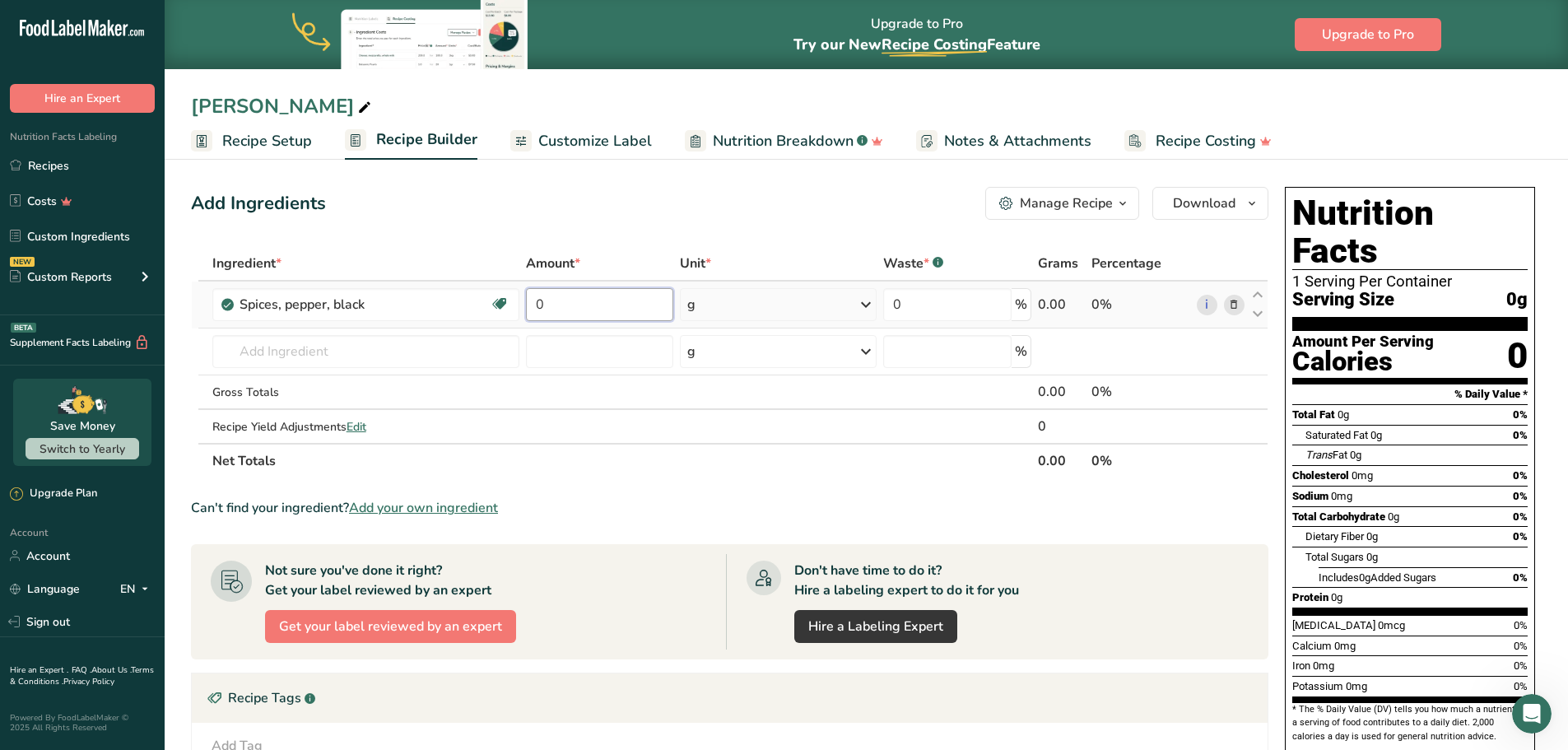
click at [573, 302] on input "0" at bounding box center [600, 304] width 148 height 33
type input "5"
click at [862, 307] on div "Ingredient * Amount * Unit * Waste * .a-a{fill:#347362;}.b-a{fill:#fff;} Grams …" at bounding box center [730, 361] width 1078 height 232
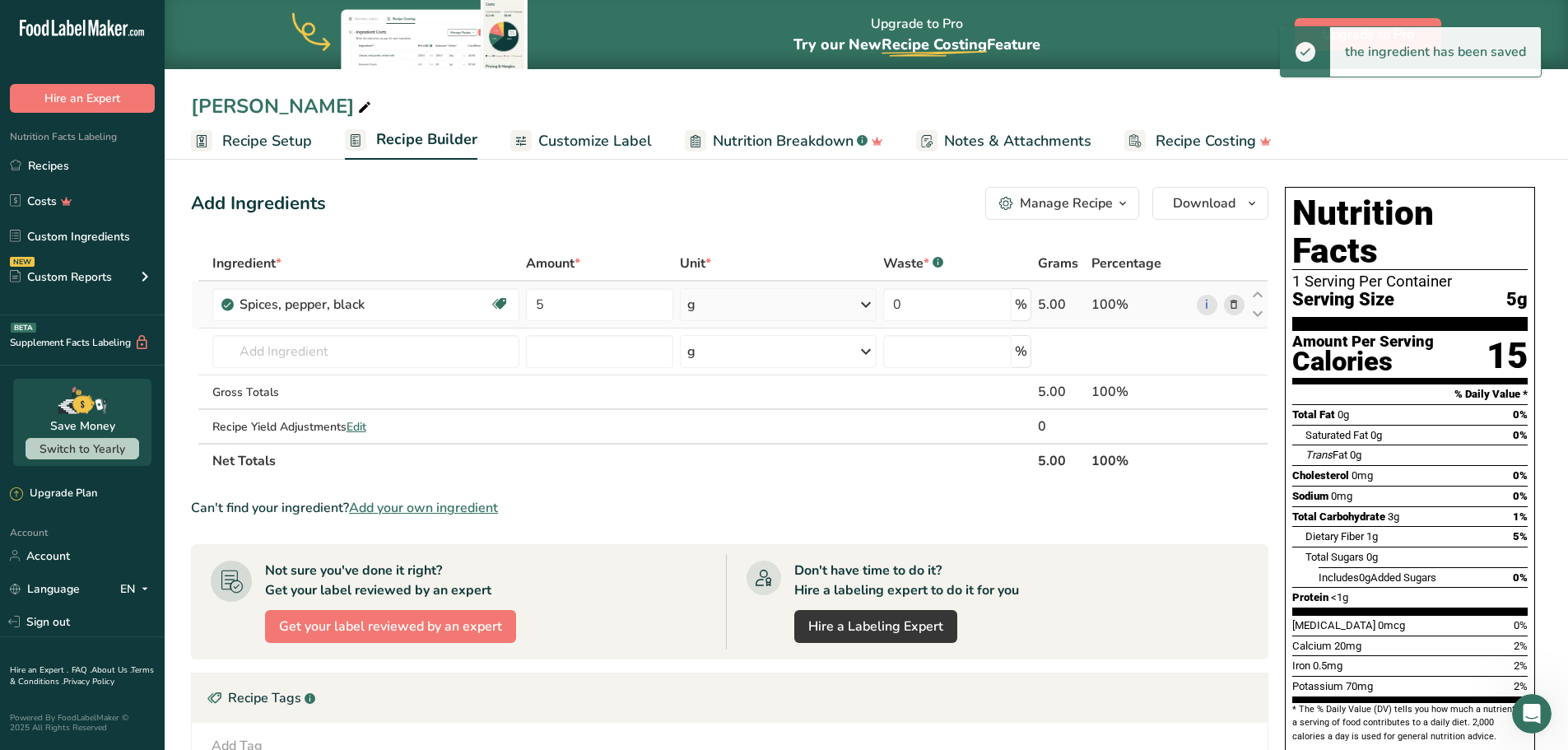
click at [877, 315] on div "g" at bounding box center [778, 304] width 197 height 33
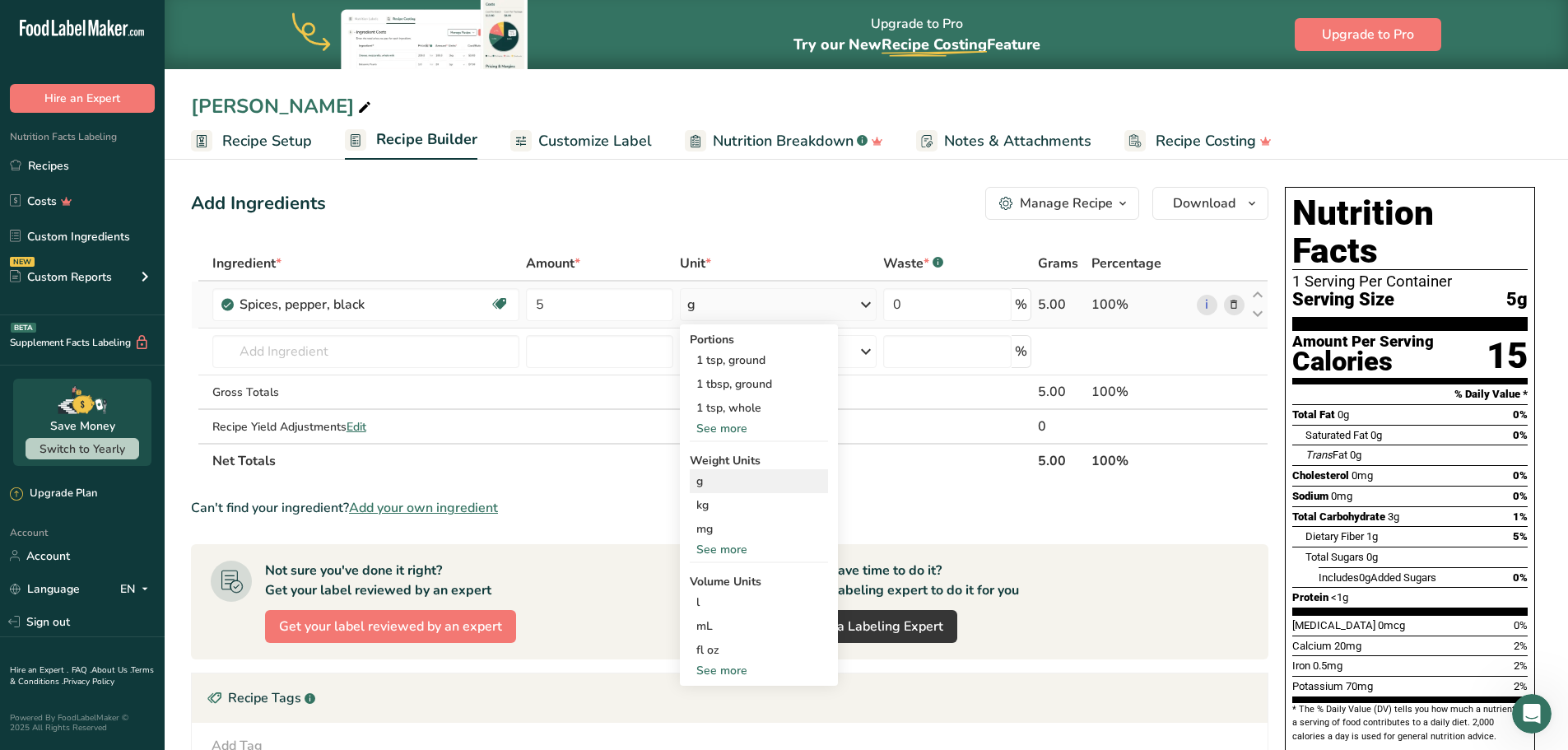
click at [715, 478] on div "g" at bounding box center [760, 481] width 139 height 24
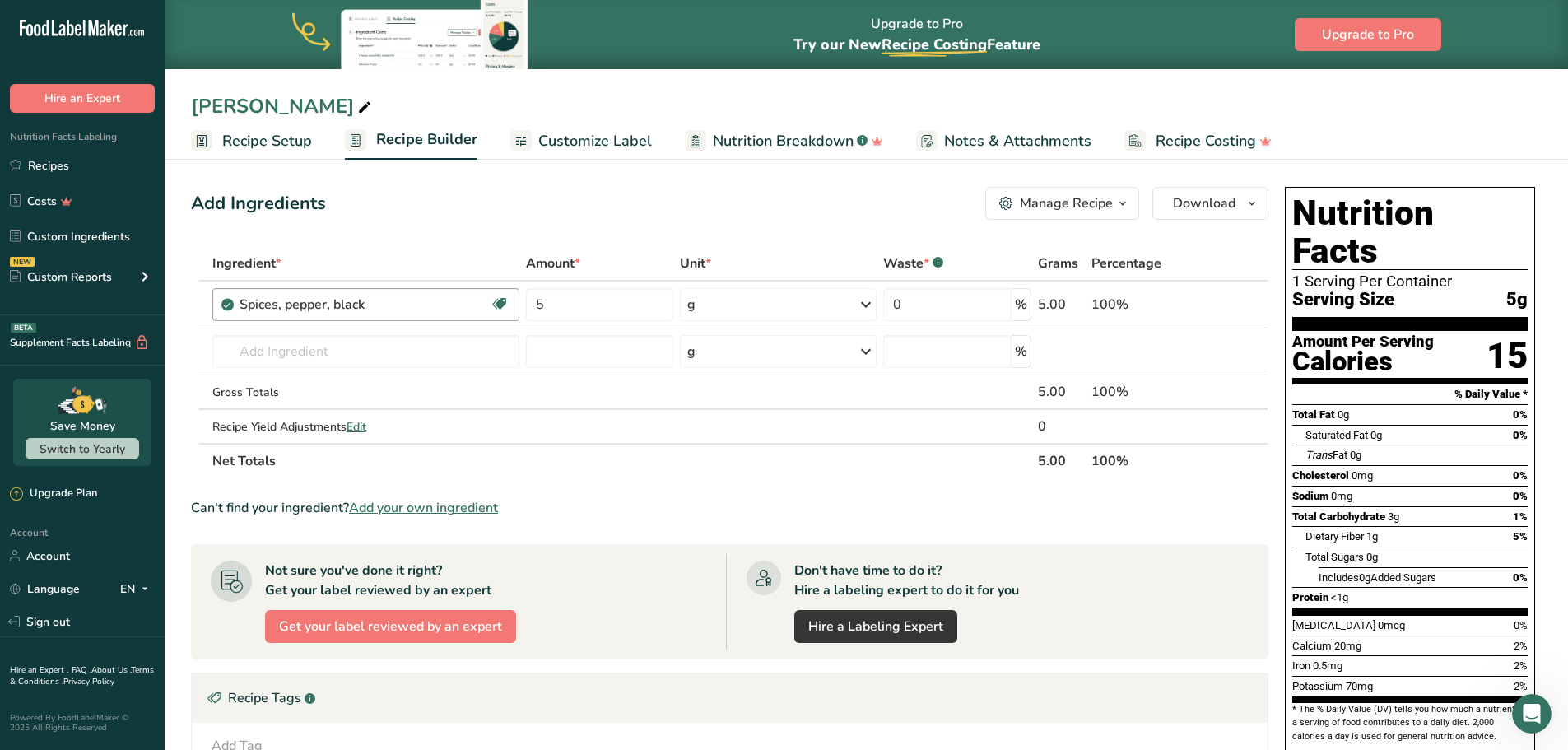
click at [433, 314] on div "Spices, pepper, black Source of Antioxidants Dairy free Gluten free Vegan Veget…" at bounding box center [365, 304] width 307 height 33
click at [494, 305] on icon at bounding box center [499, 304] width 16 height 25
click at [1237, 308] on icon at bounding box center [1234, 305] width 12 height 17
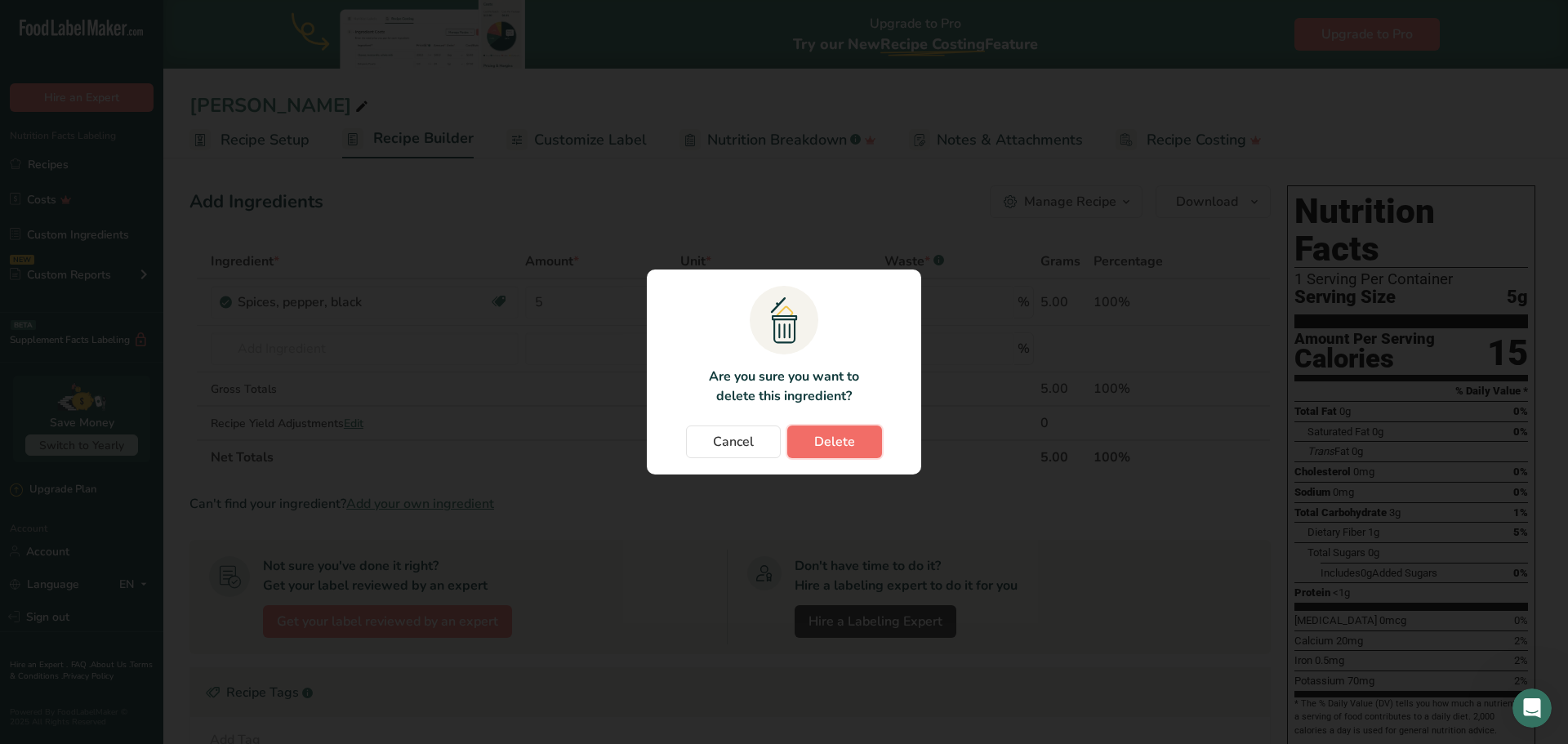
click at [827, 449] on span "Delete" at bounding box center [835, 442] width 41 height 19
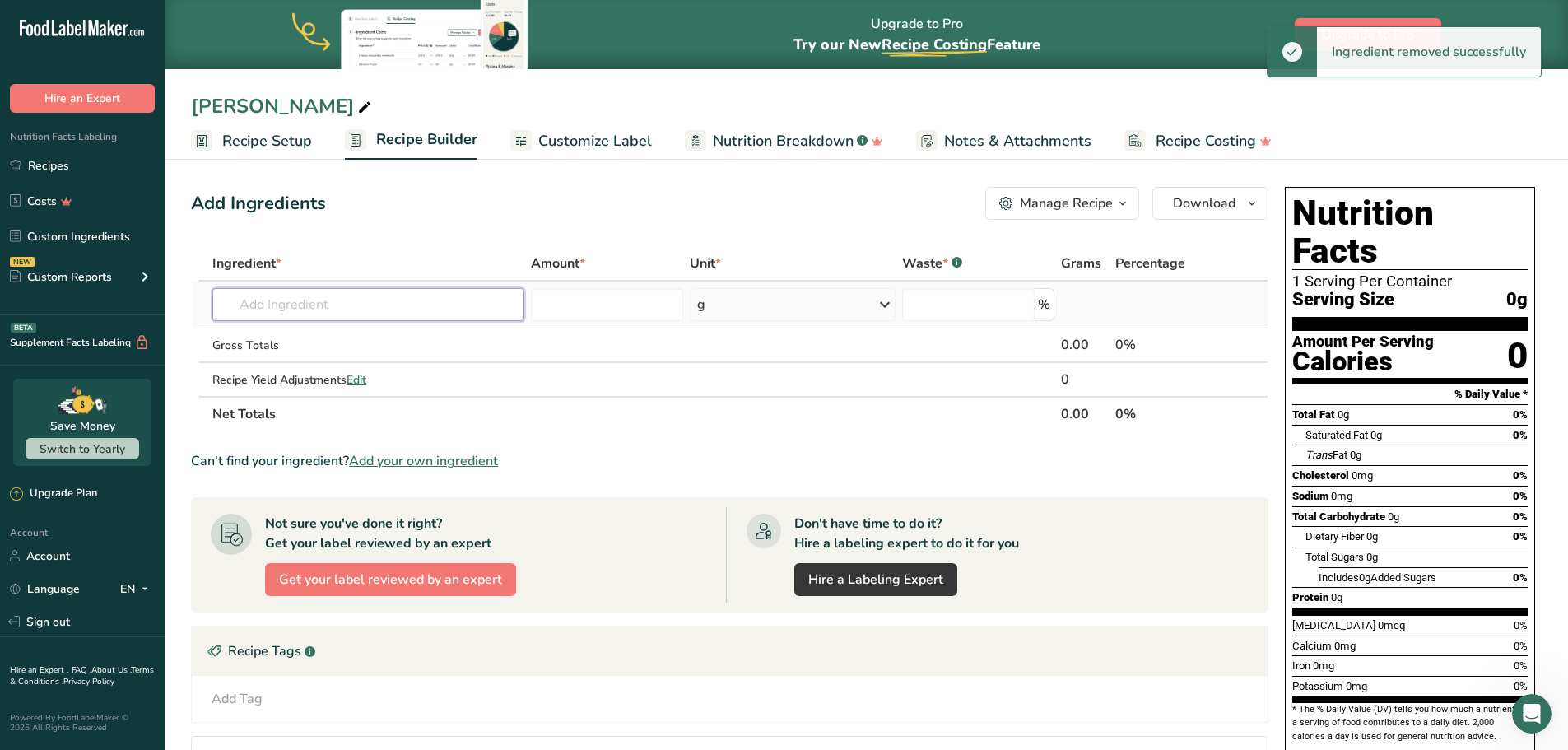
click at [423, 314] on input "text" at bounding box center [368, 304] width 312 height 33
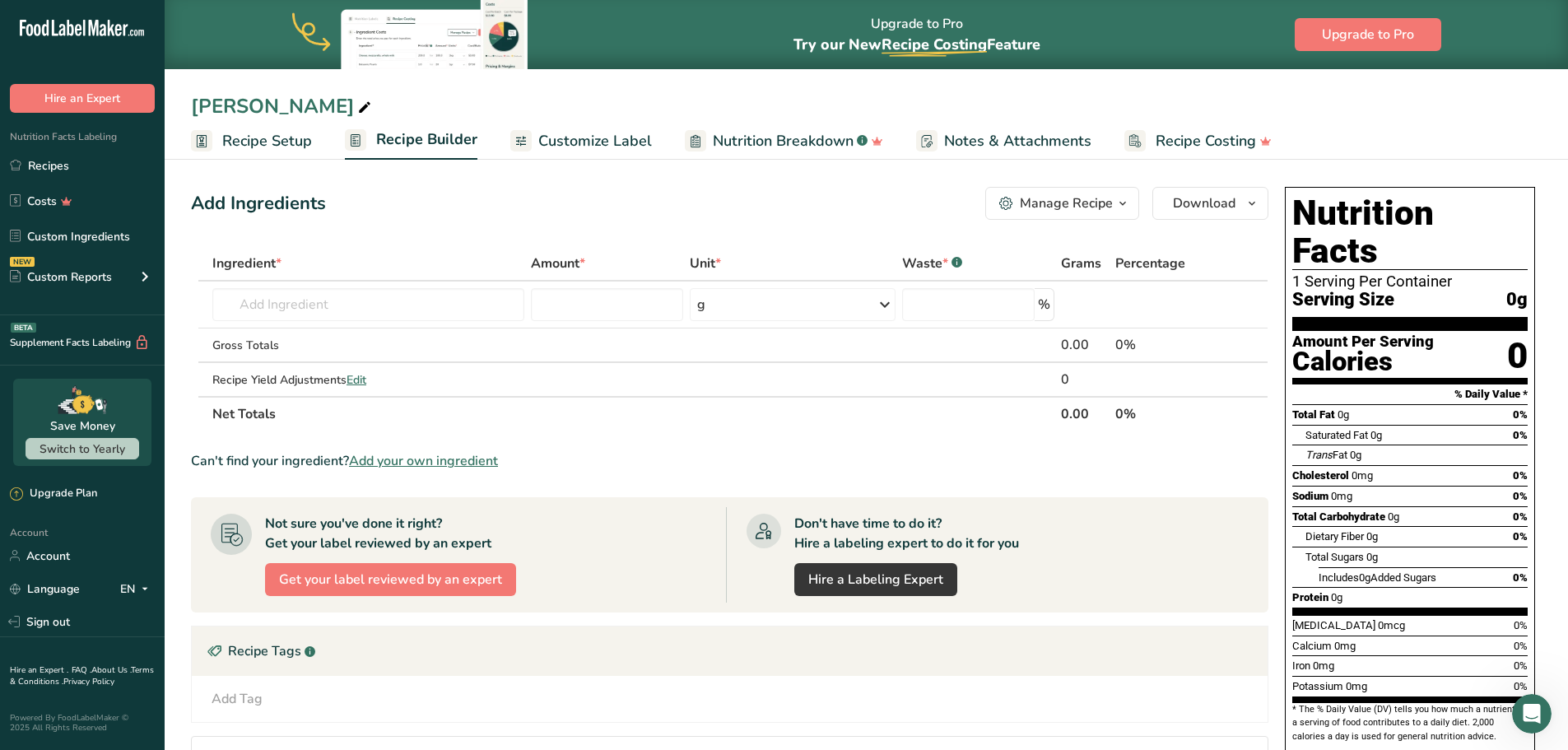
click at [278, 277] on th "Ingredient *" at bounding box center [368, 264] width 318 height 35
click at [284, 306] on input "text" at bounding box center [368, 304] width 312 height 33
paste input "Xylopia and Uda Seeds"
type input "Xylopia and Uda"
click at [387, 304] on input "text" at bounding box center [368, 304] width 312 height 33
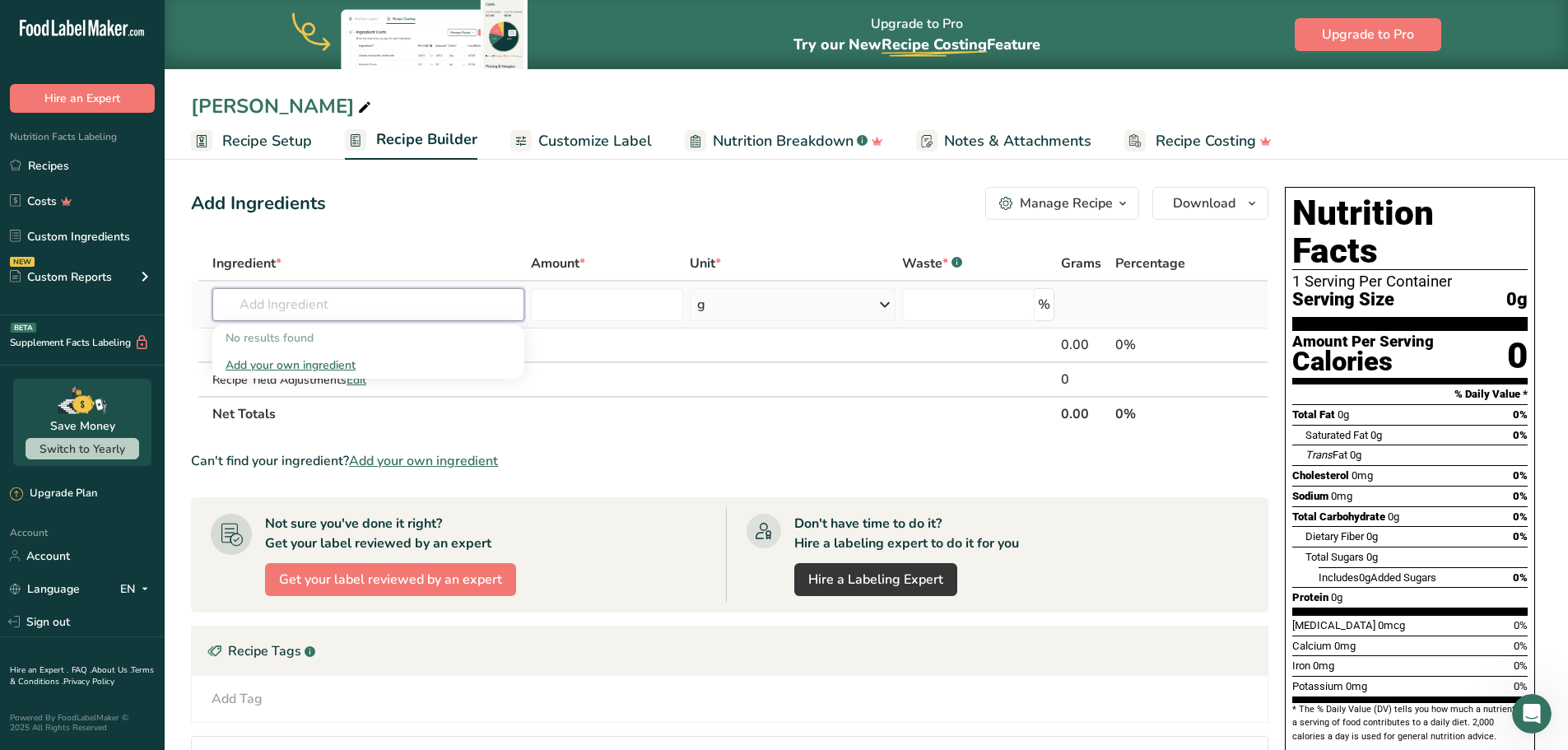
paste input "spice tree"
type input "spice tree"
click at [434, 217] on div "Add Ingredients Manage Recipe Delete Recipe Duplicate Recipe Scale Recipe Save …" at bounding box center [730, 203] width 1078 height 33
click at [320, 306] on input "text" at bounding box center [368, 304] width 312 height 33
paste input "Grains of Selim"
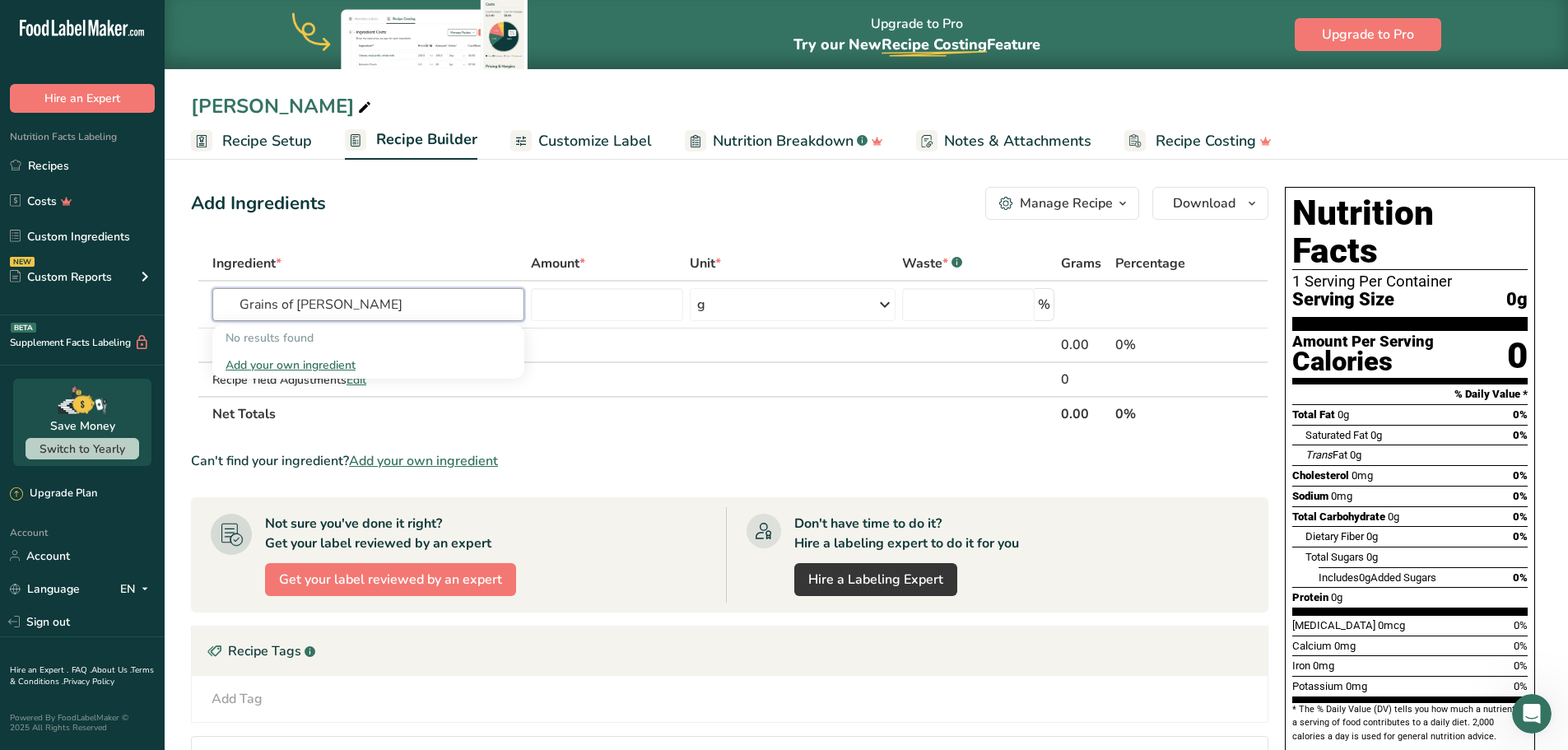
type input "Grains of Selim"
click at [376, 238] on div "Add Ingredients Manage Recipe Delete Recipe Duplicate Recipe Scale Recipe Save …" at bounding box center [734, 574] width 1087 height 790
click at [291, 313] on input "text" at bounding box center [368, 304] width 312 height 33
click at [275, 308] on input "text" at bounding box center [368, 304] width 312 height 33
paste input "Xylopia aethiopica"
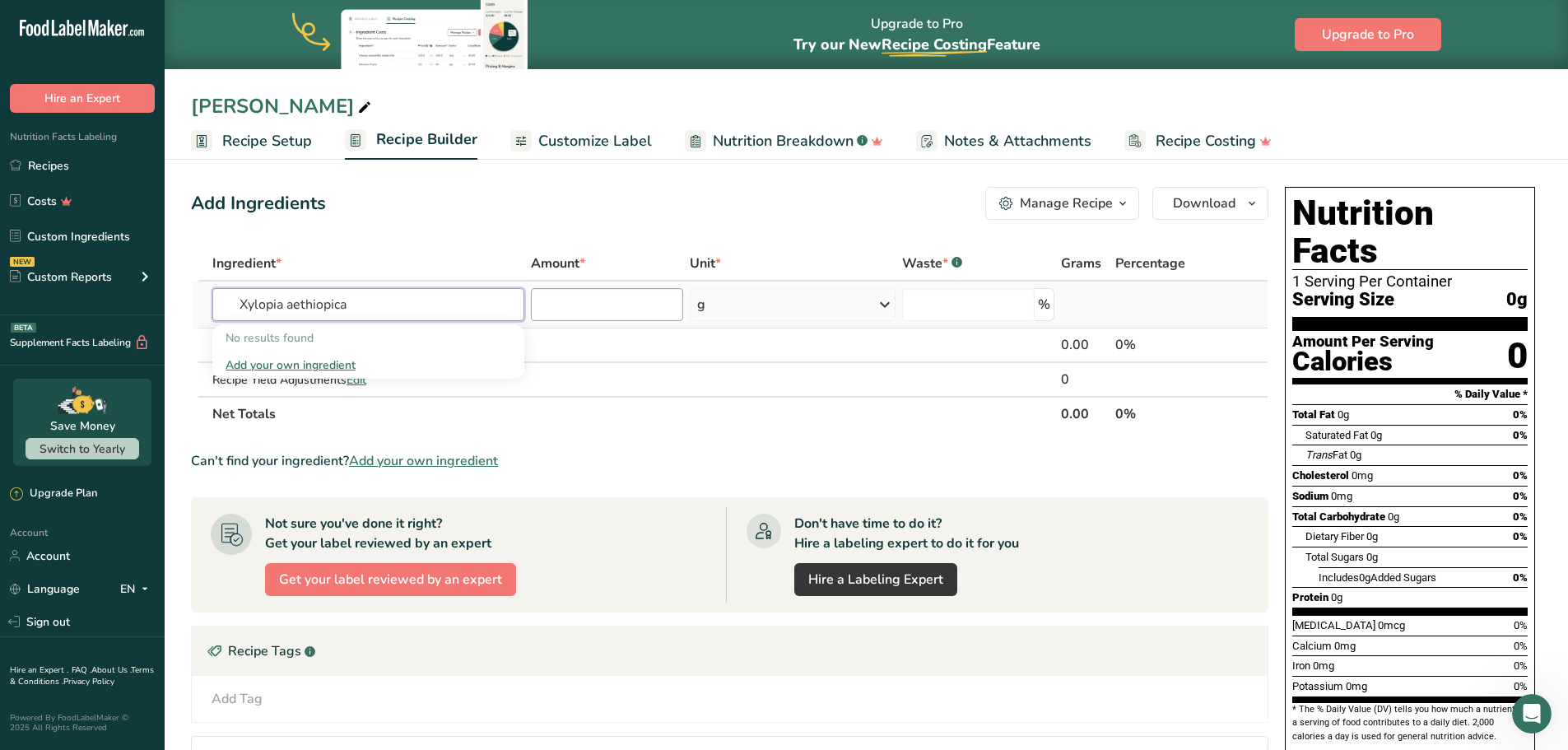
type input "Xylopia aethiopica"
click at [600, 299] on input "number" at bounding box center [607, 304] width 153 height 33
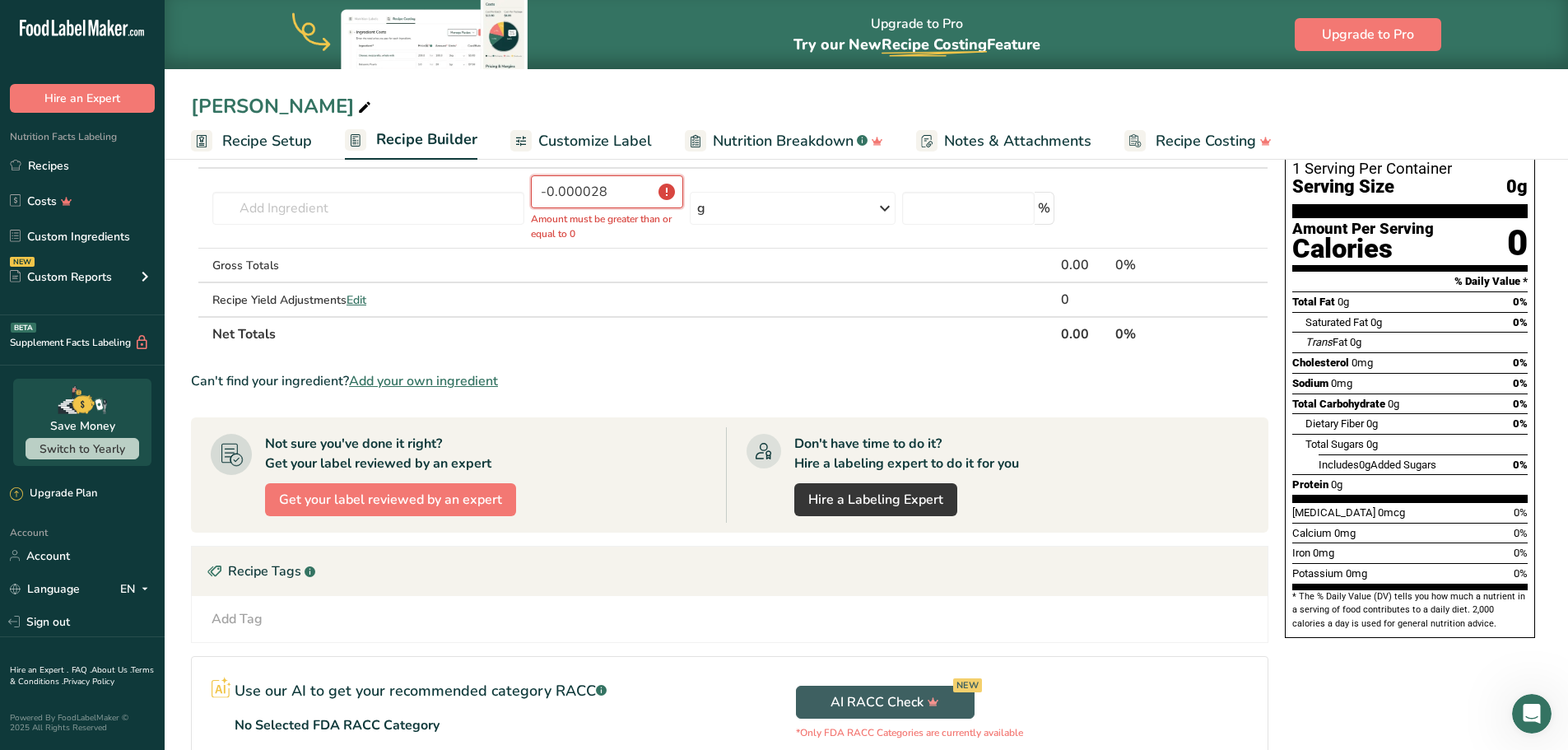
scroll to position [82, 0]
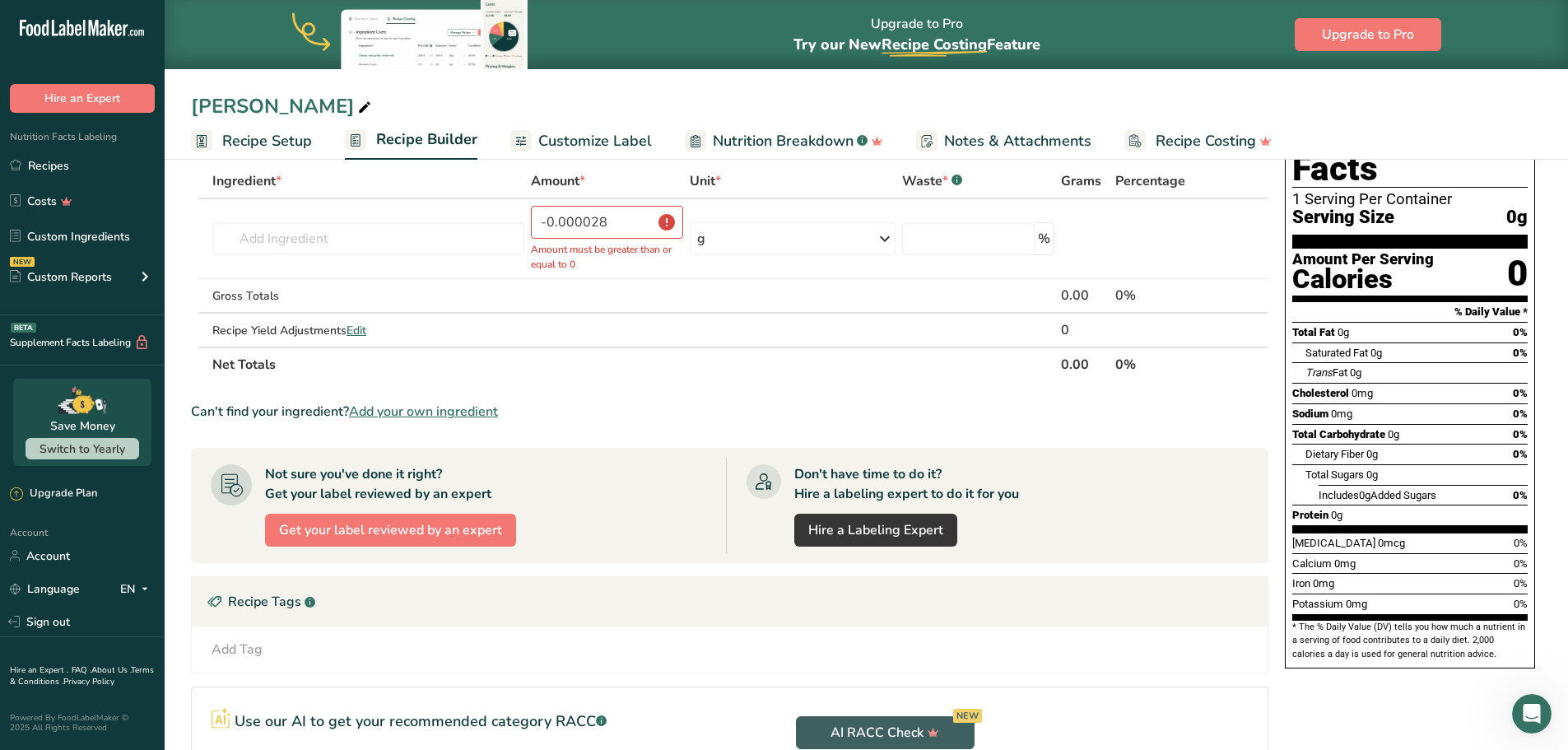
drag, startPoint x: 647, startPoint y: 390, endPoint x: 538, endPoint y: 95, distance: 314.5
click at [538, 95] on div "[PERSON_NAME]" at bounding box center [867, 106] width 1404 height 30
click at [631, 219] on input "-0.000028" at bounding box center [607, 222] width 153 height 33
type input "0"
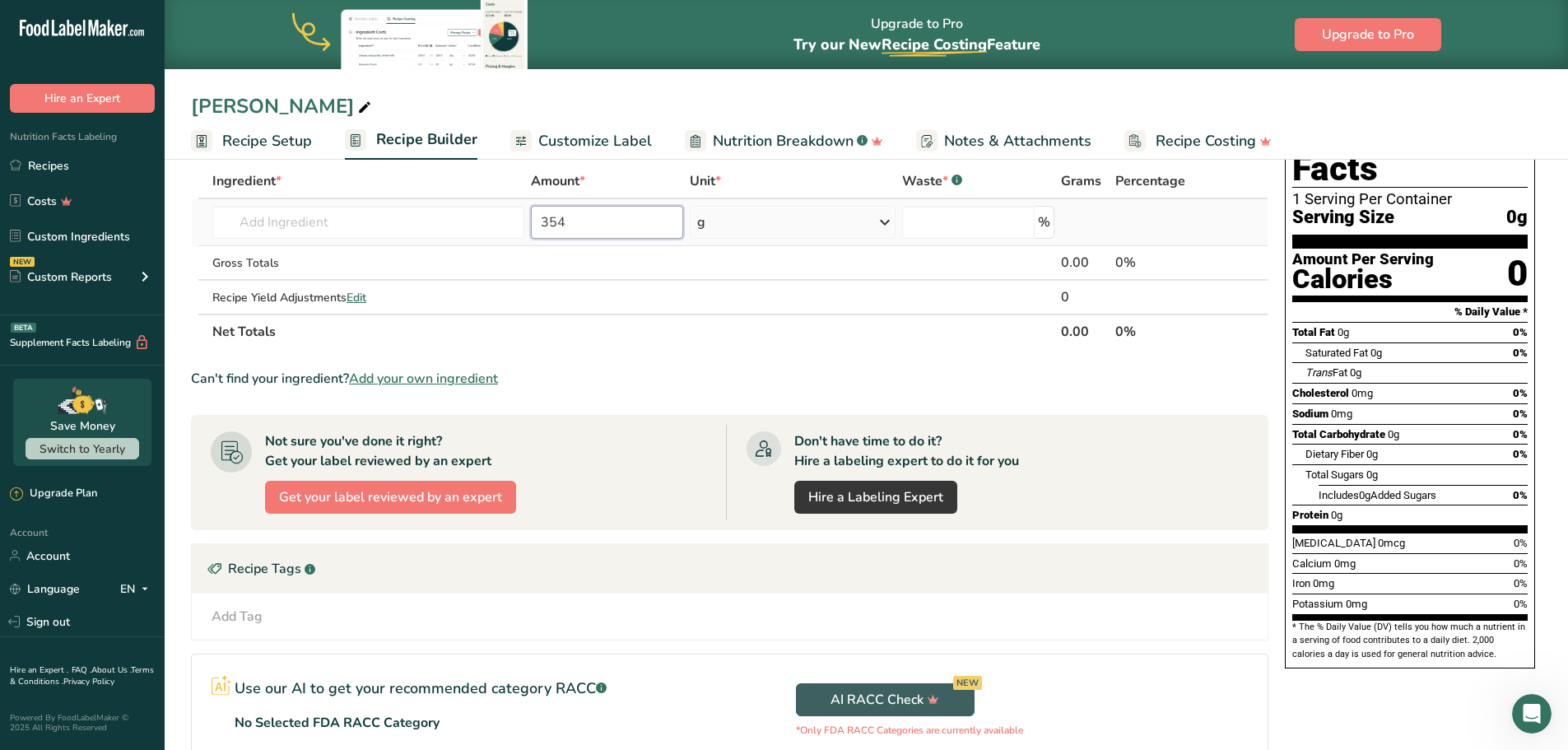
type input "3546"
type input "3"
type input "4"
type input "3"
type input "1"
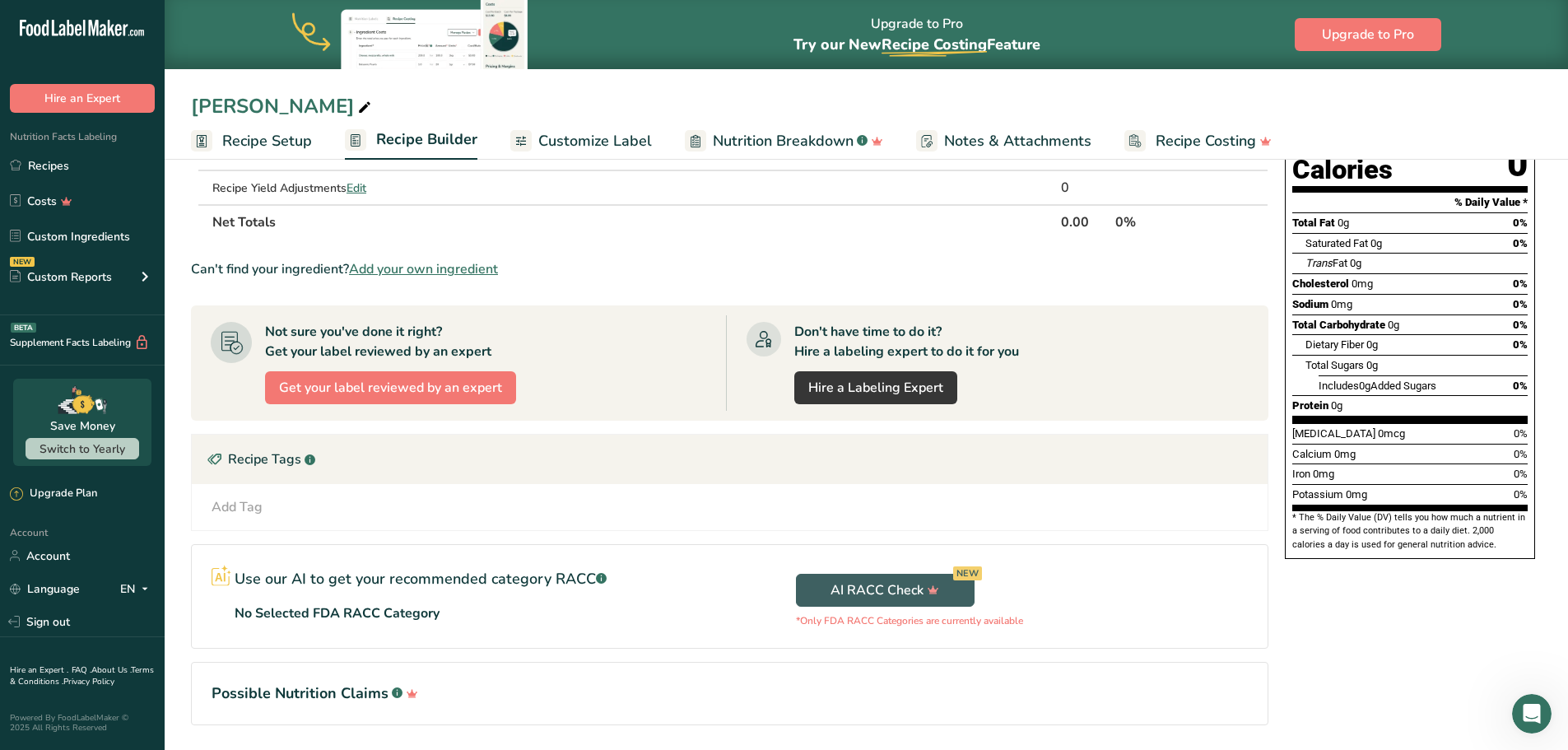
scroll to position [246, 0]
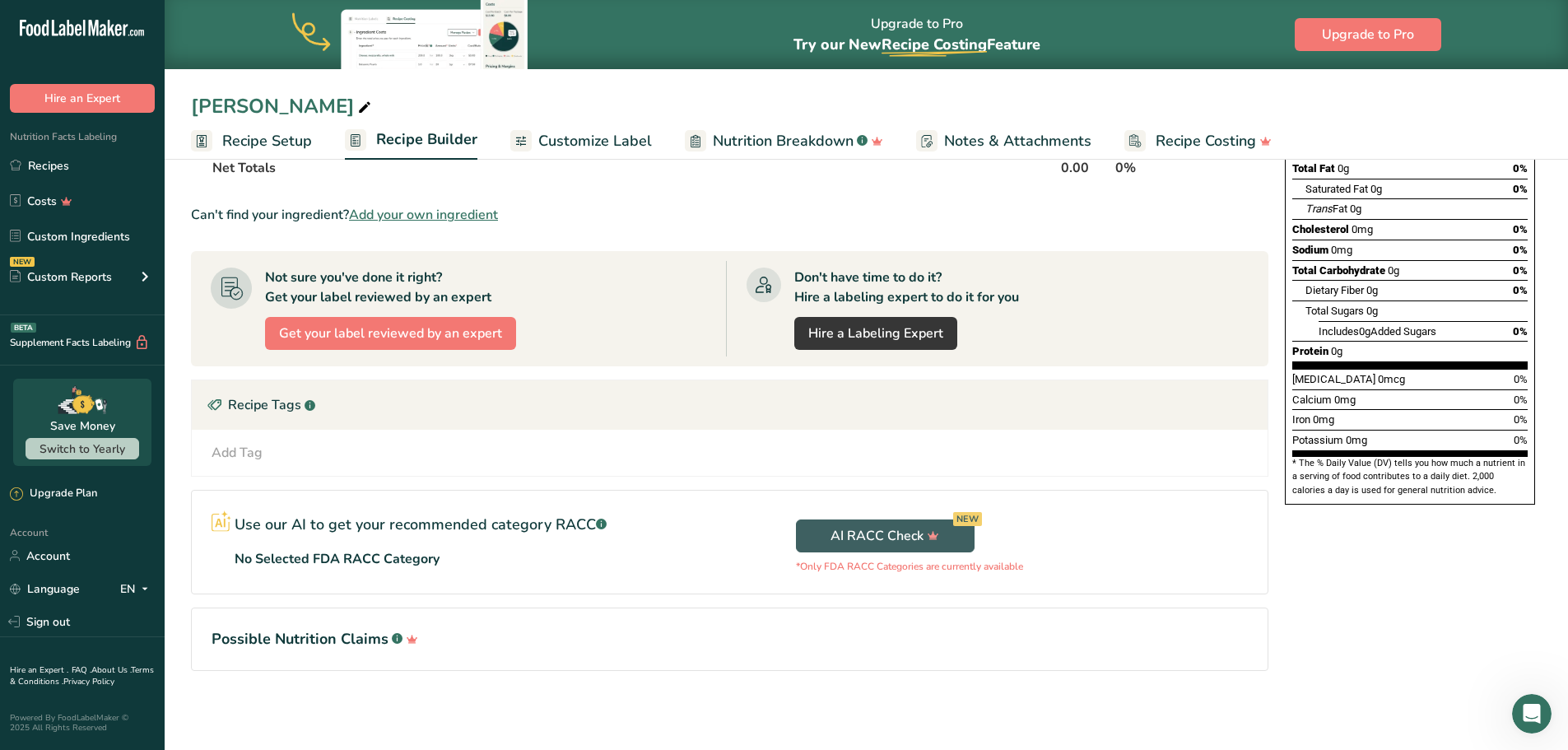
click at [292, 524] on p "Use our AI to get your recommended category RACC .a-a{fill:#347362;}.b-a{fill:#…" at bounding box center [421, 524] width 372 height 22
click at [224, 526] on rect at bounding box center [225, 523] width 2 height 9
click at [215, 518] on icon at bounding box center [220, 520] width 19 height 21
click at [314, 552] on p "No Selected FDA RACC Category" at bounding box center [337, 558] width 205 height 19
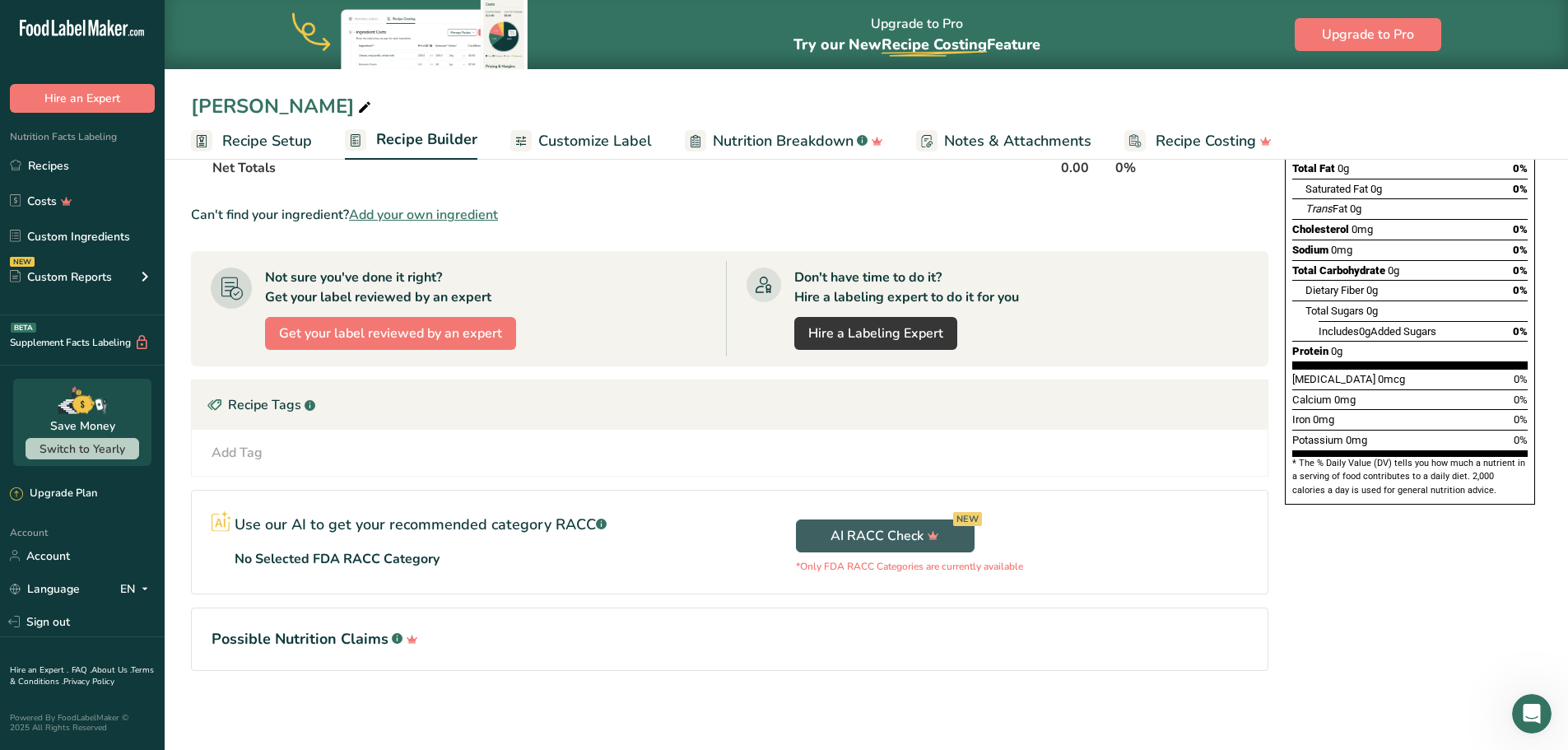
click at [387, 537] on div "Use our AI to get your recommended category RACC .a-a{fill:#347362;}.b-a{fill:#…" at bounding box center [421, 539] width 372 height 58
click at [402, 529] on p "Use our AI to get your recommended category RACC .a-a{fill:#347362;}.b-a{fill:#…" at bounding box center [421, 524] width 372 height 22
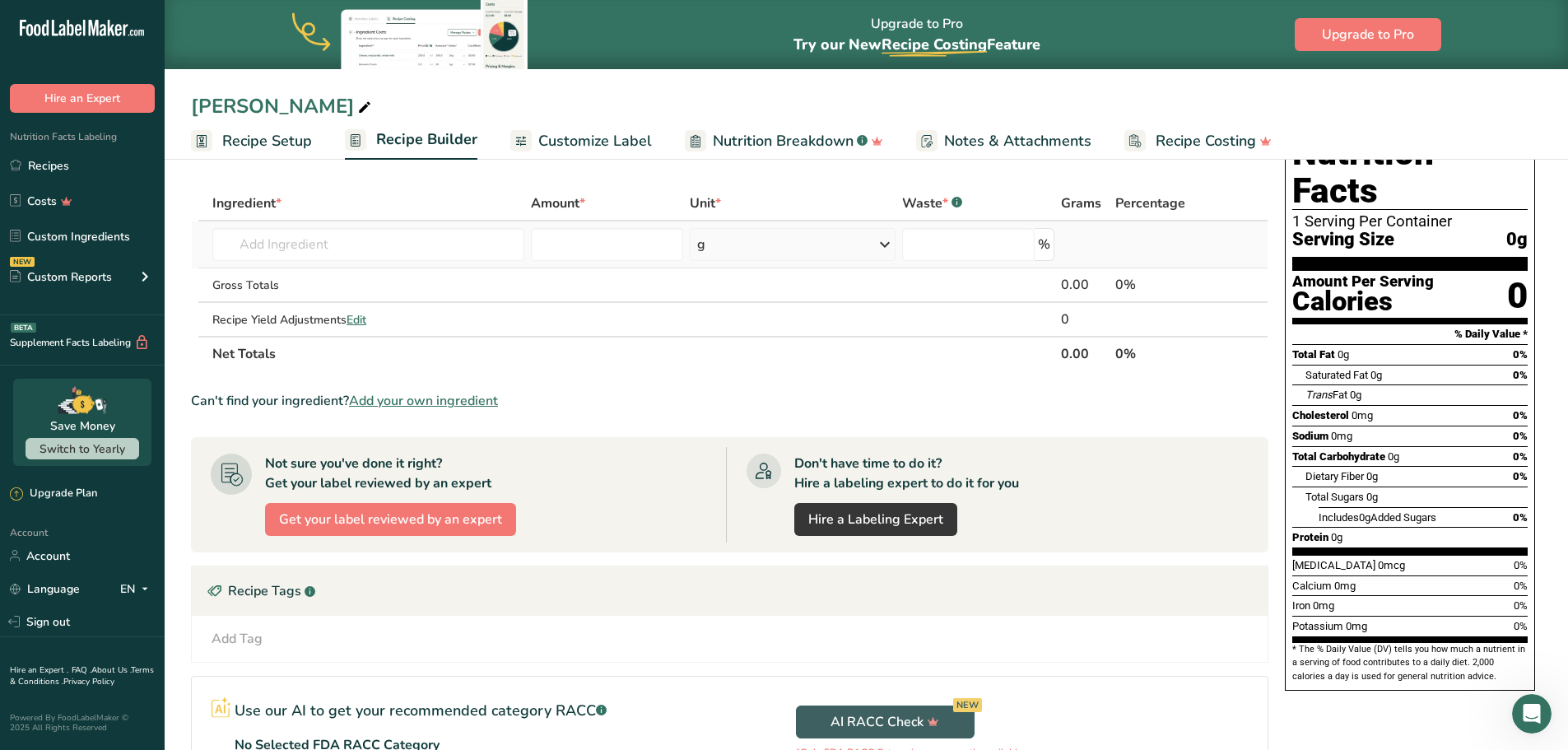
scroll to position [0, 0]
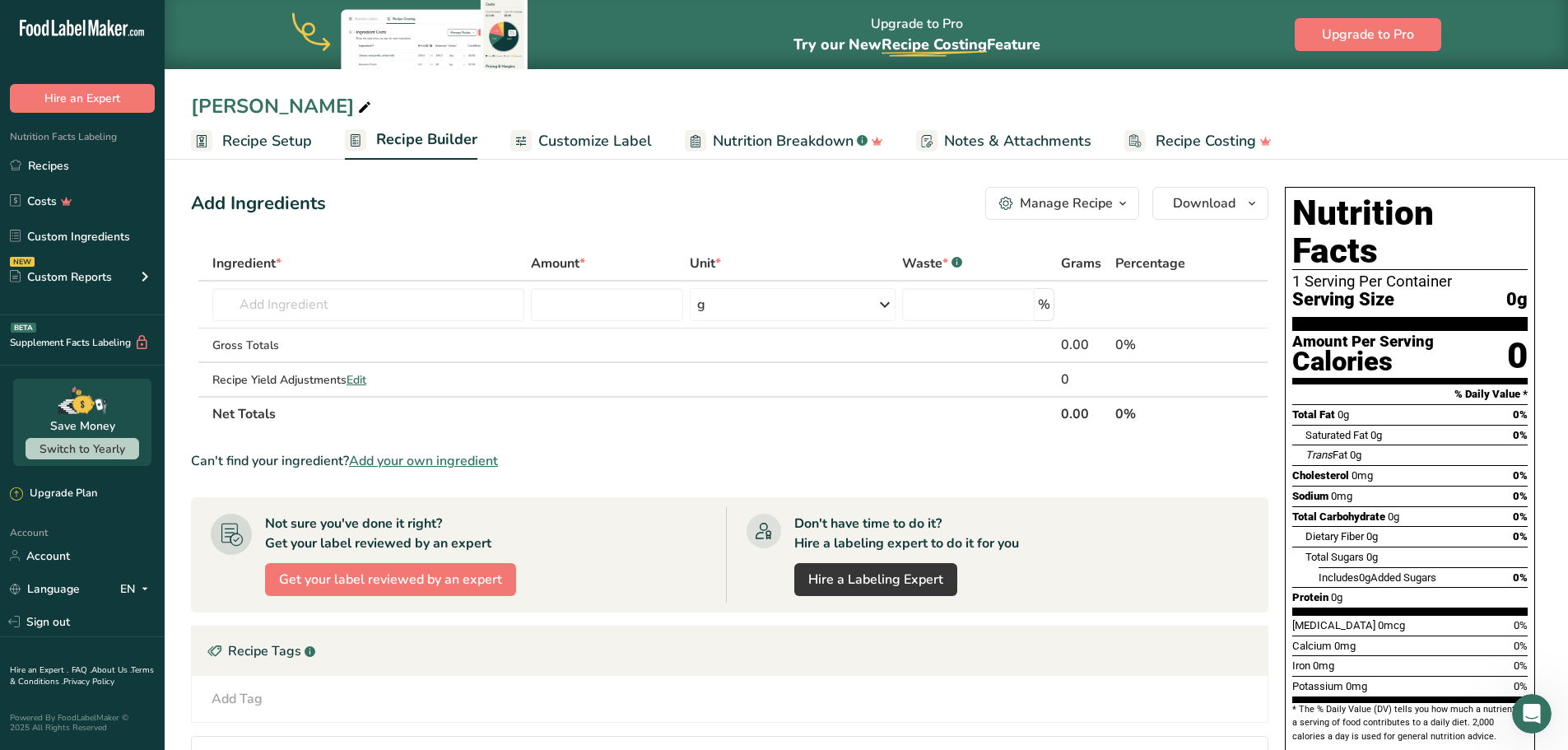
click at [773, 139] on span "Nutrition Breakdown" at bounding box center [783, 141] width 141 height 22
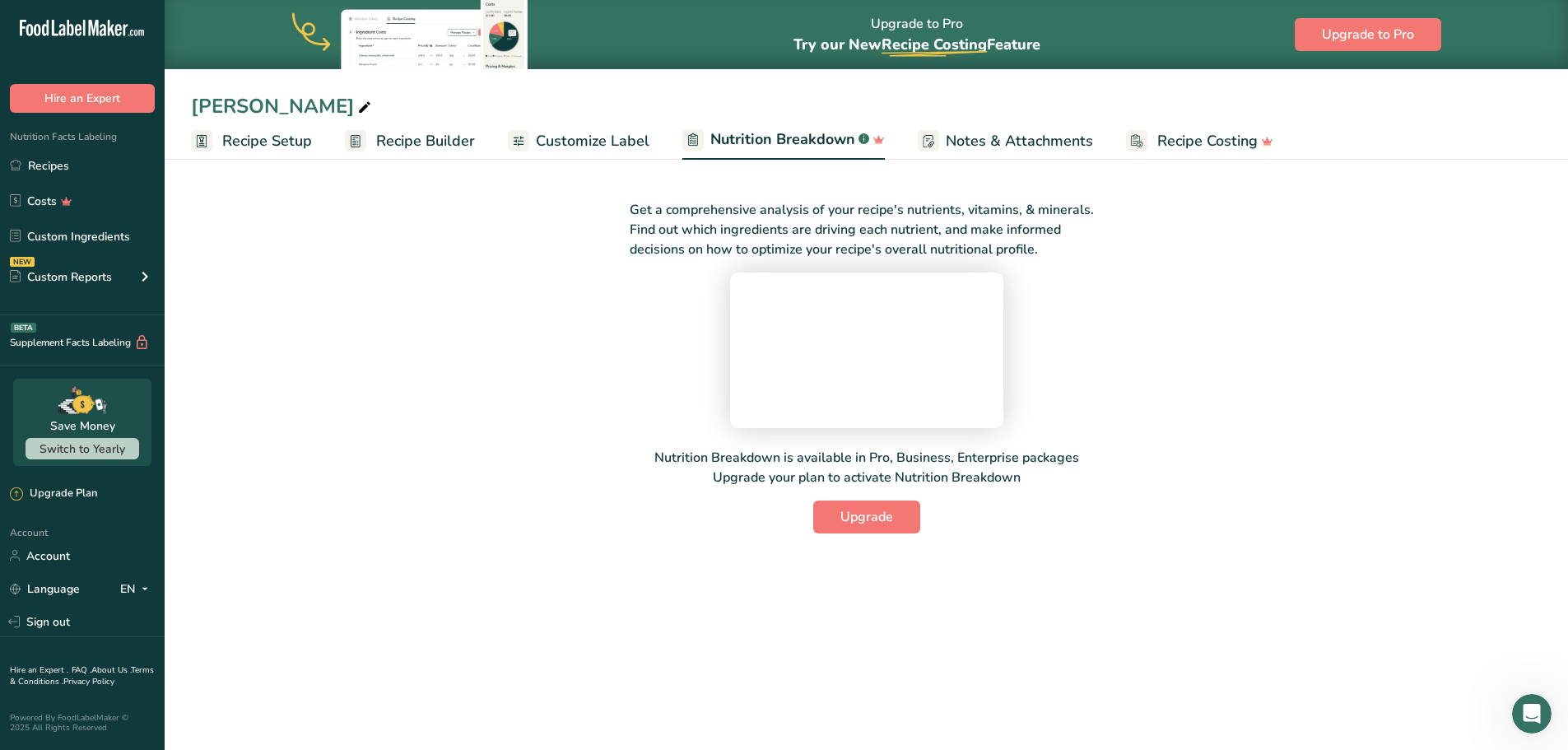
click at [281, 139] on span "Recipe Setup" at bounding box center [267, 141] width 90 height 22
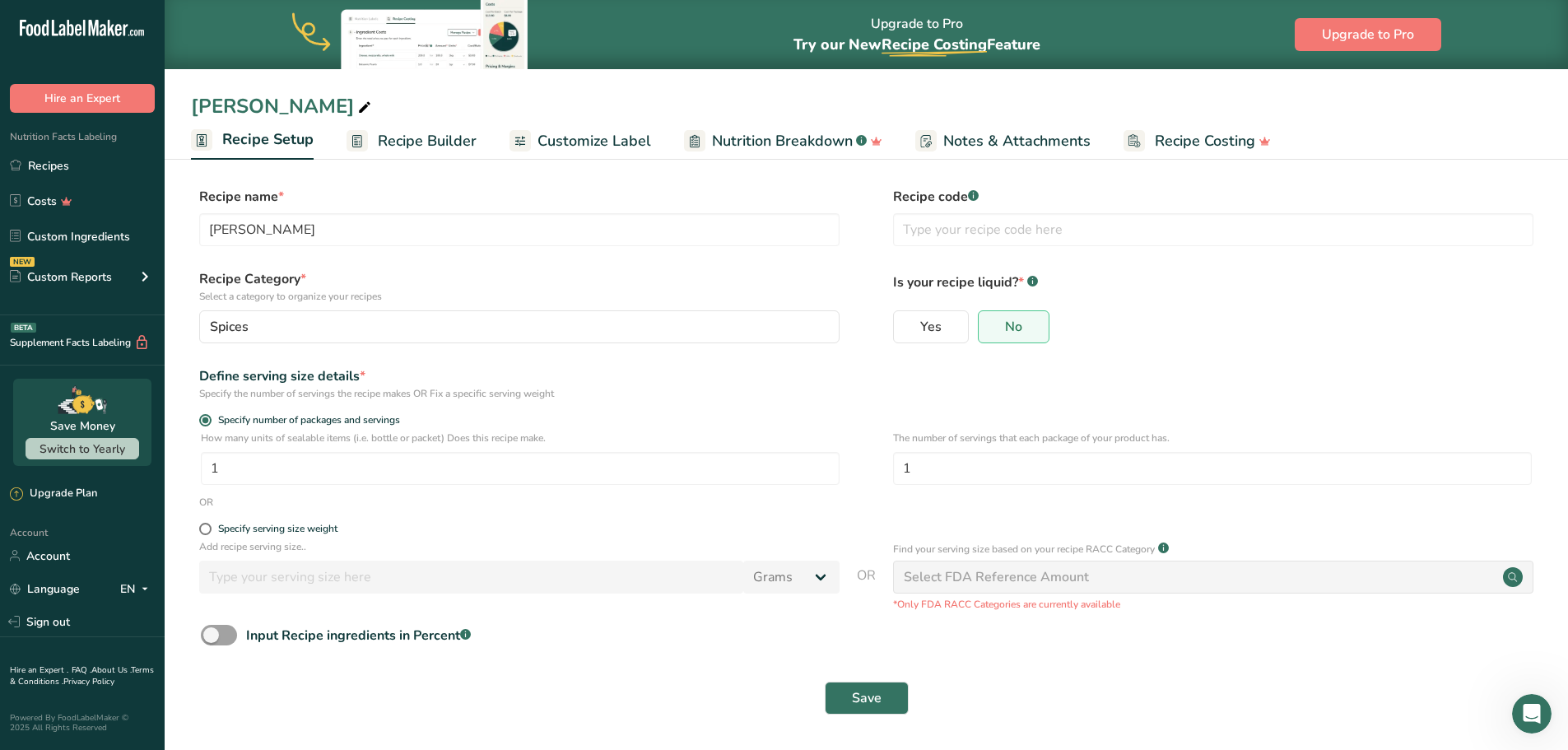
click at [417, 148] on span "Recipe Builder" at bounding box center [427, 141] width 99 height 22
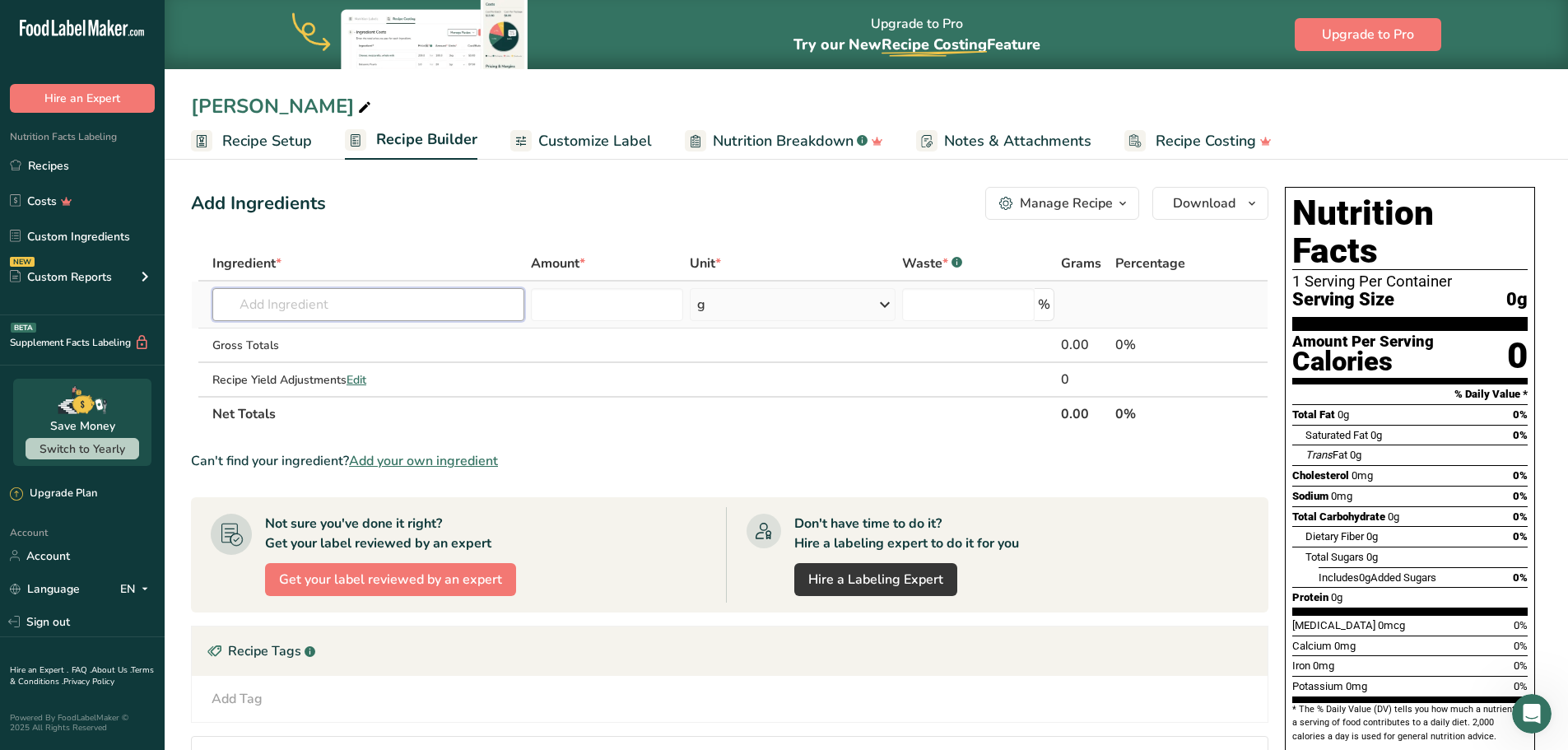
click at [337, 305] on input "text" at bounding box center [368, 304] width 312 height 33
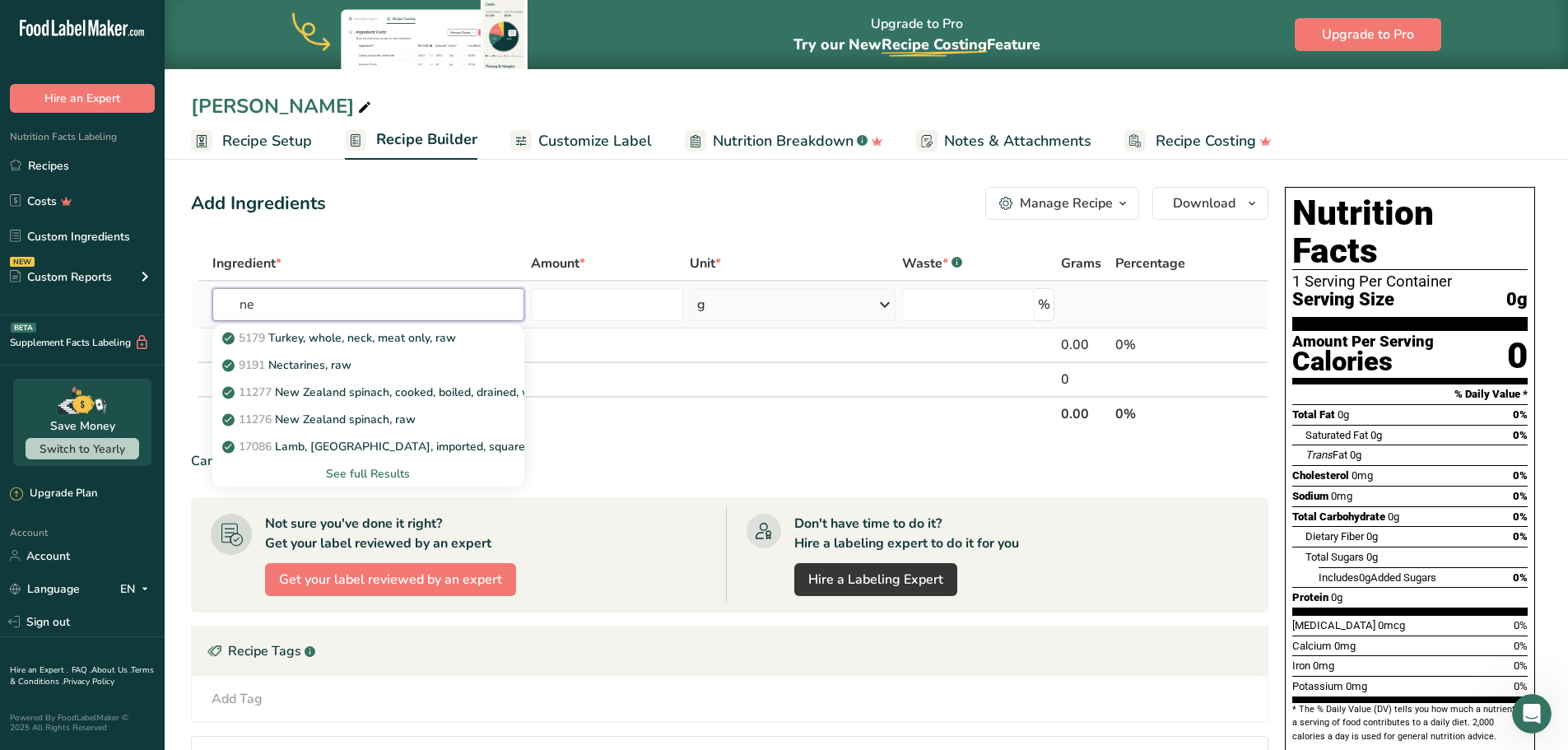
click at [339, 291] on input "ne" at bounding box center [368, 304] width 312 height 33
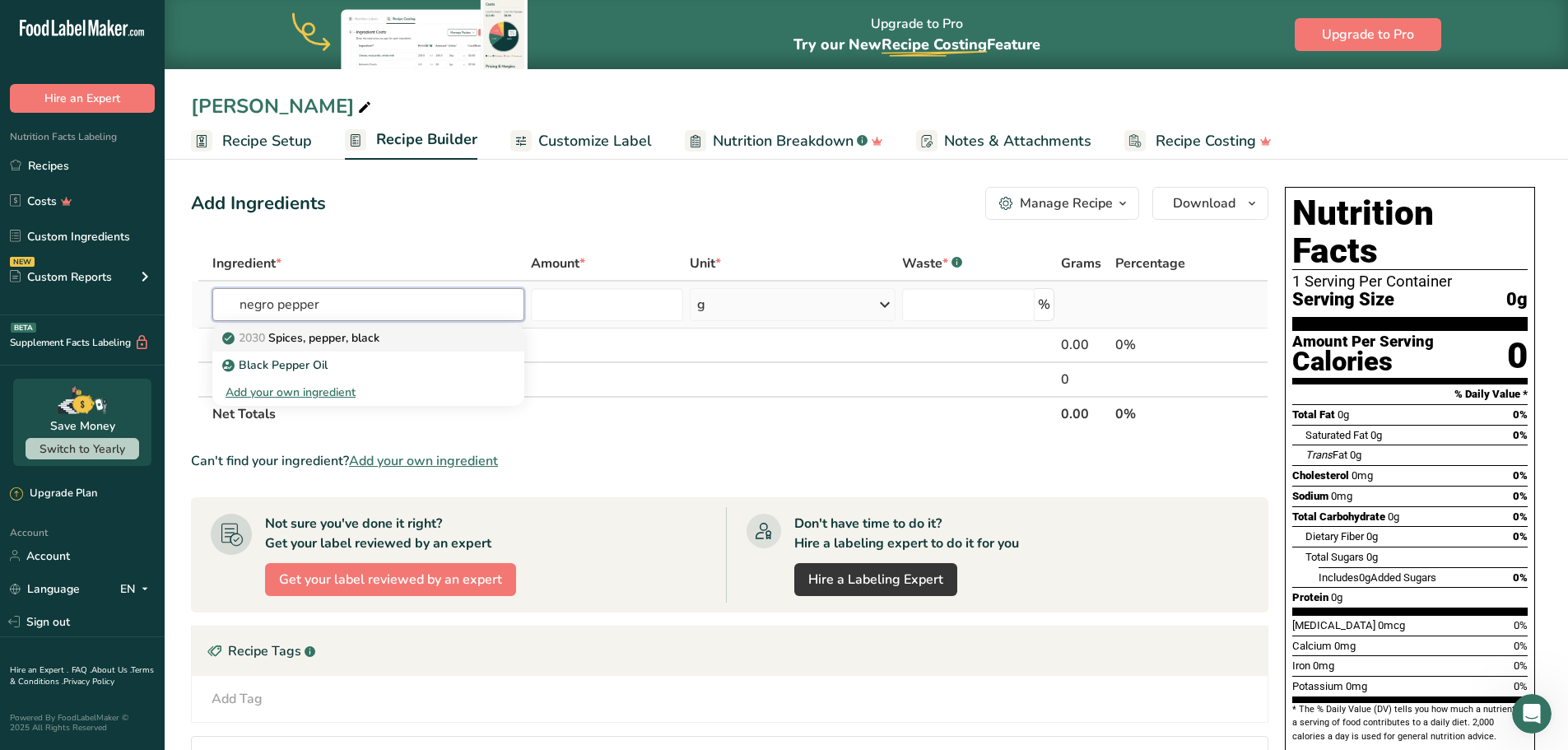
type input "negro pepper"
click at [400, 339] on div "2030 Spices, pepper, black" at bounding box center [355, 338] width 259 height 17
type input "Spices, pepper, black"
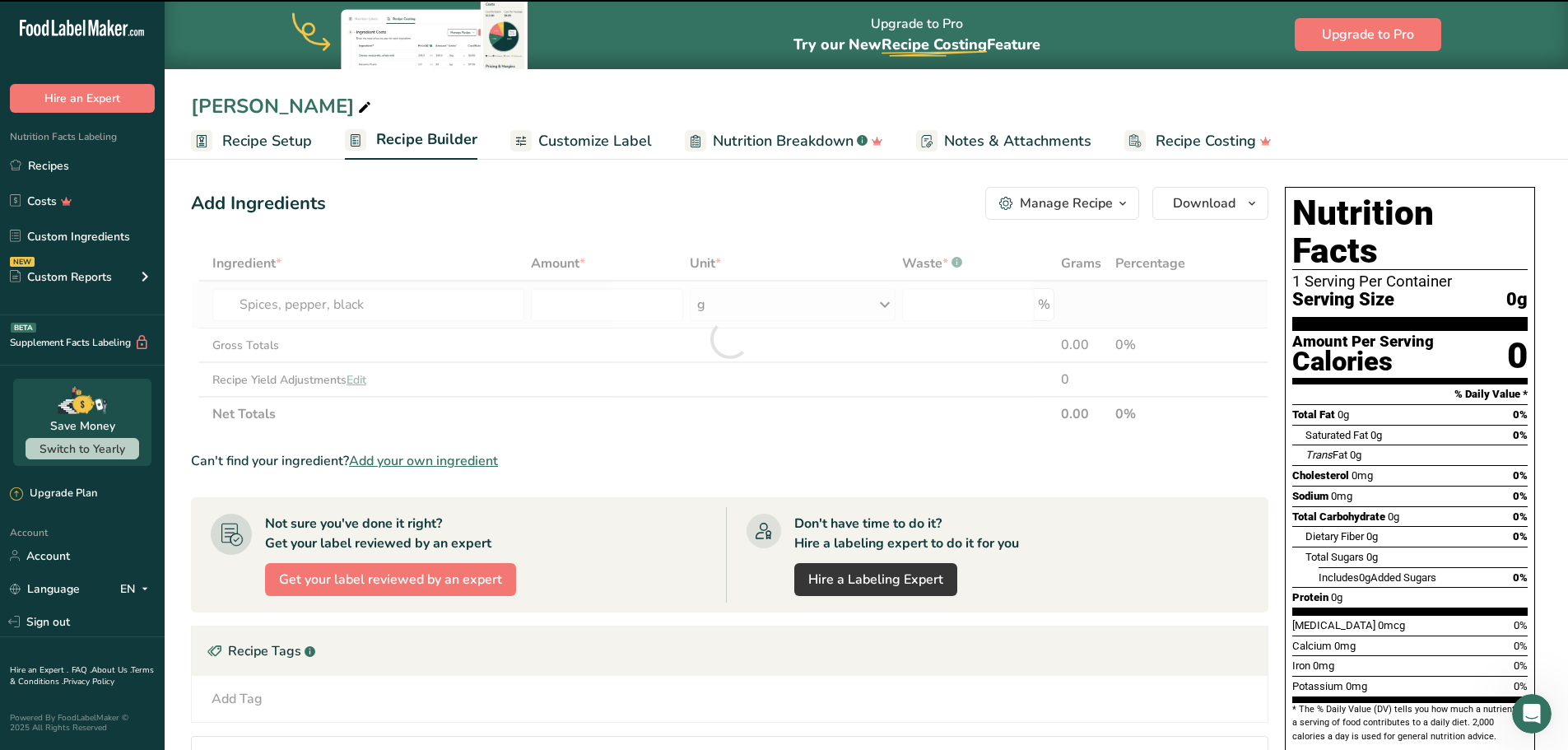
type input "0"
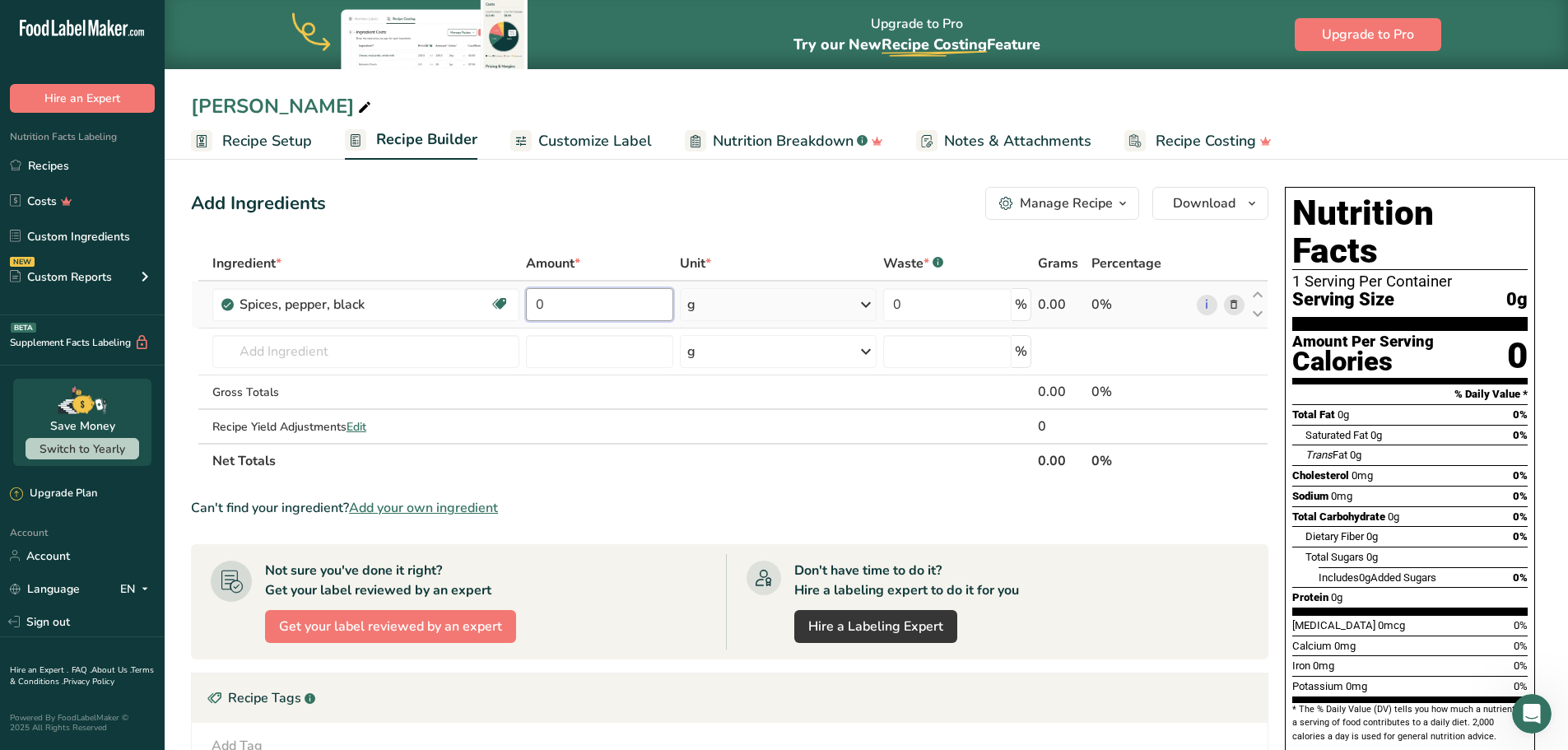
click at [609, 302] on input "0" at bounding box center [600, 304] width 148 height 33
type input "97"
click at [885, 467] on div "Ingredient * Amount * Unit * Waste * .a-a{fill:#347362;}.b-a{fill:#fff;} Grams …" at bounding box center [730, 361] width 1078 height 232
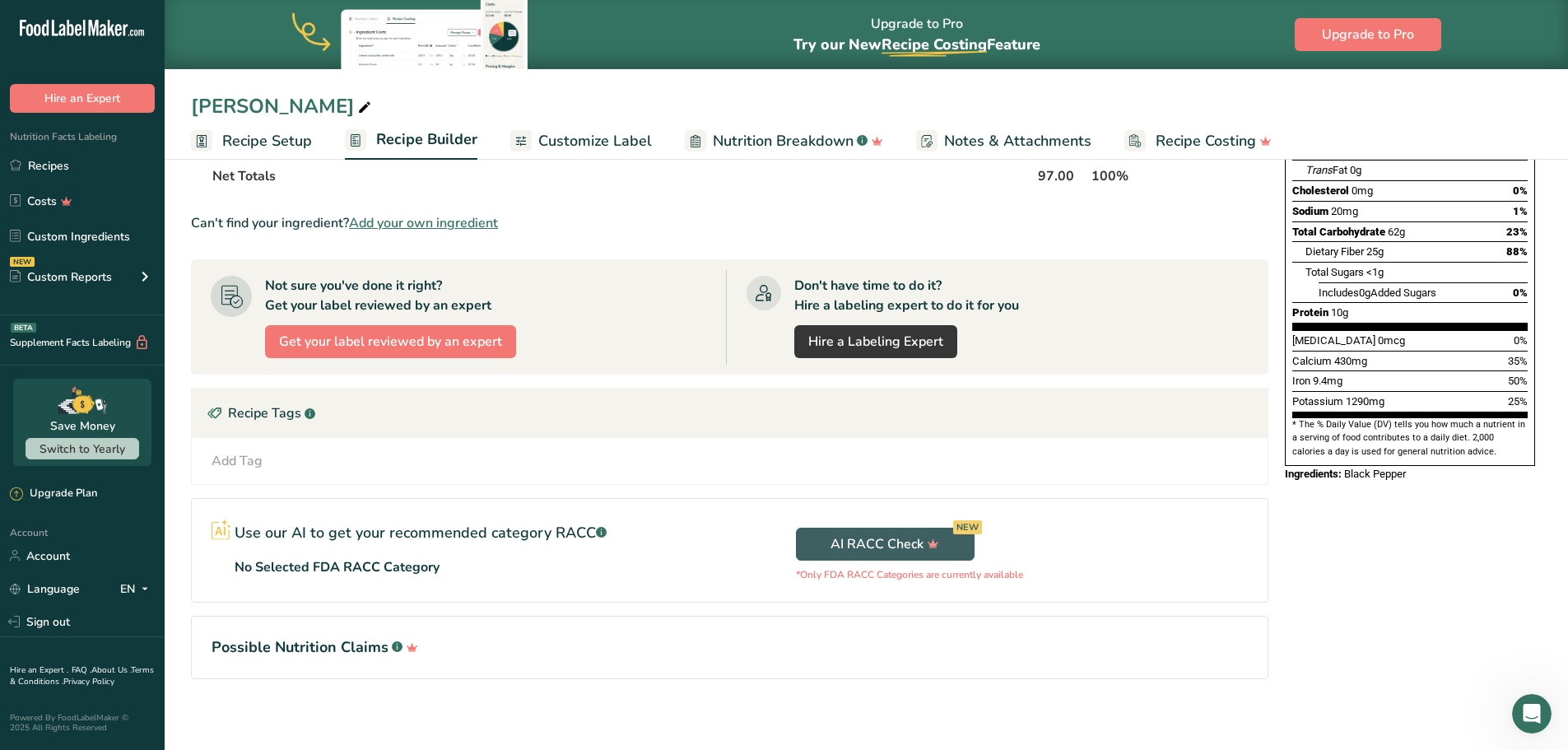
scroll to position [293, 0]
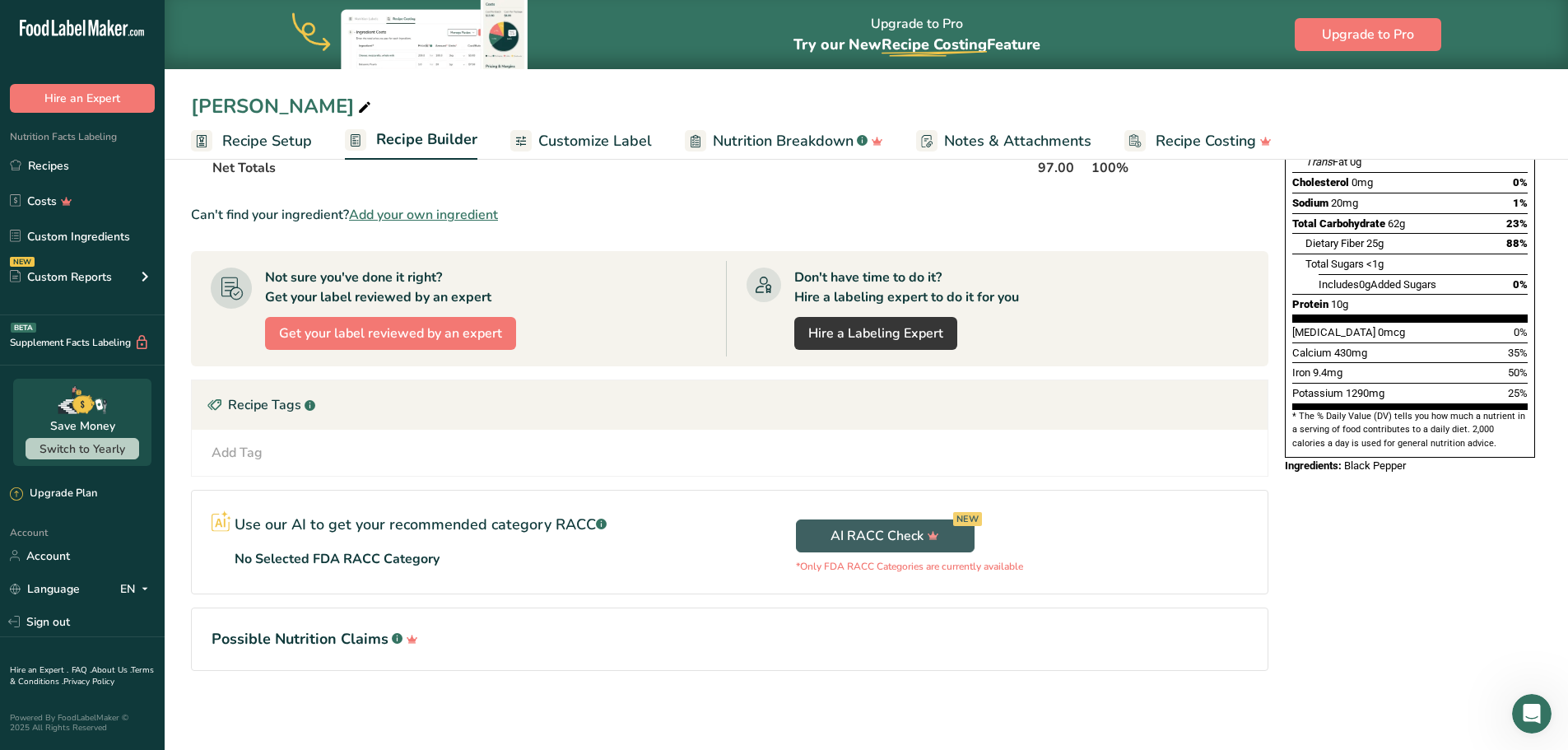
click at [215, 524] on icon at bounding box center [220, 520] width 19 height 21
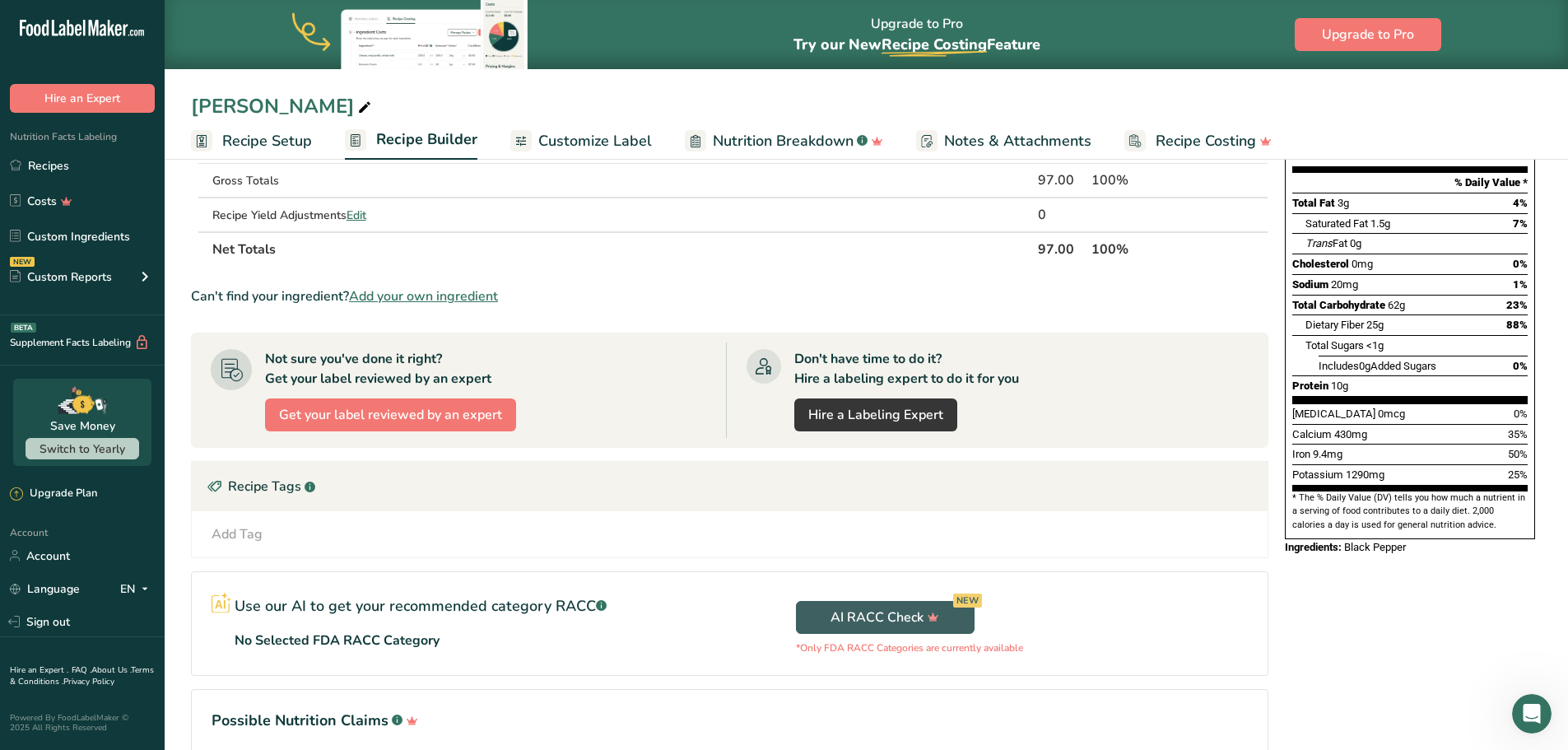
scroll to position [0, 0]
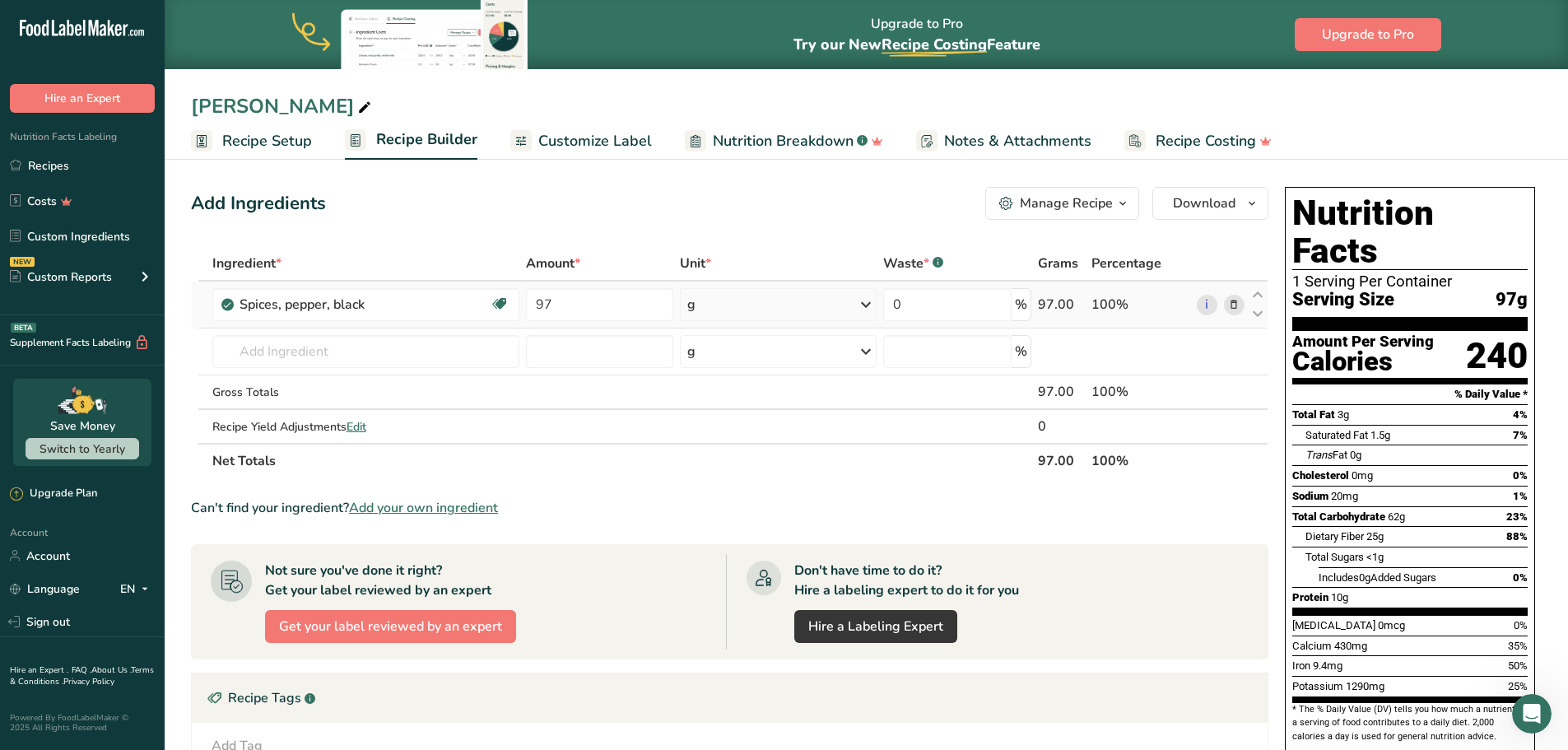
click at [794, 291] on div "g" at bounding box center [778, 304] width 197 height 33
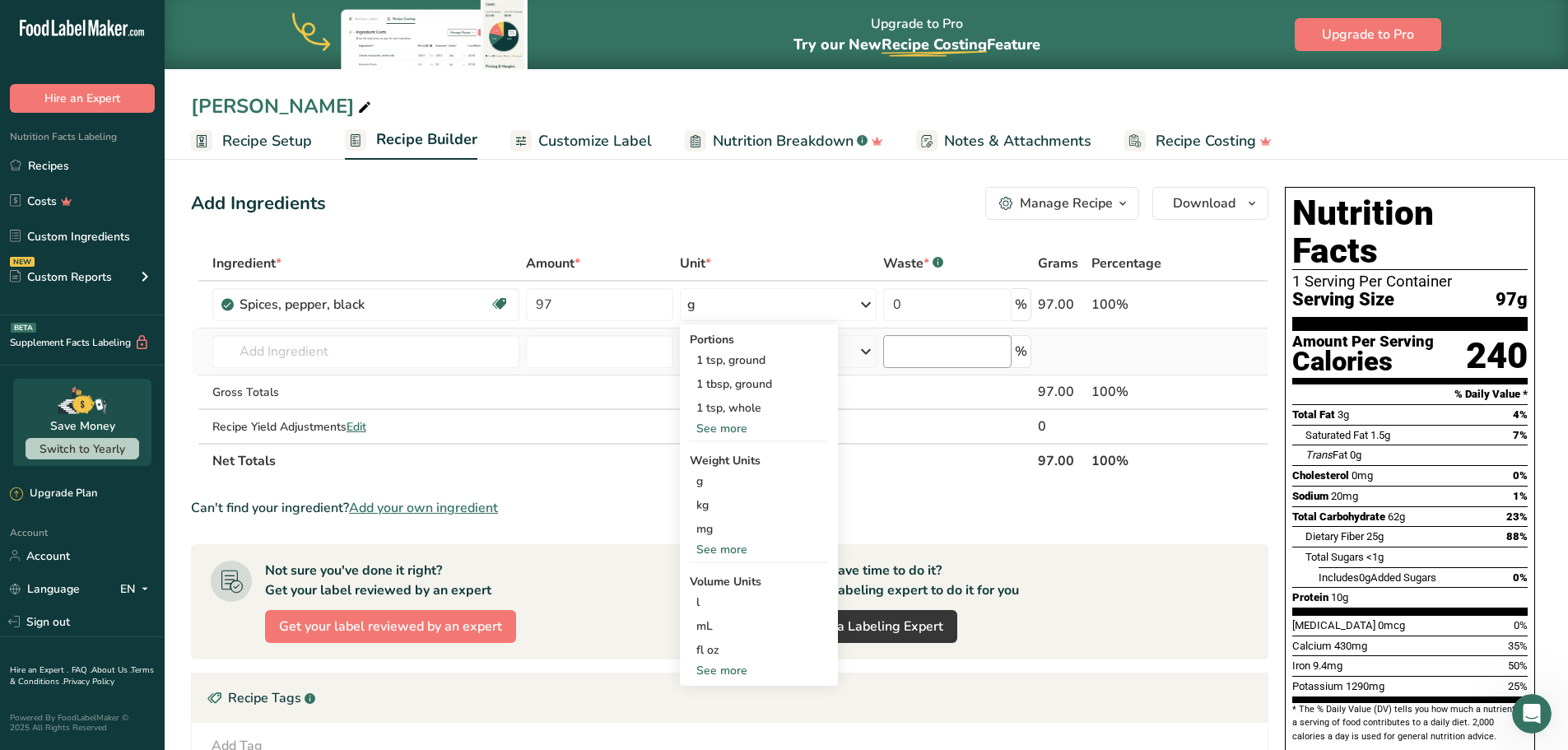
click at [998, 367] on td "%" at bounding box center [957, 352] width 155 height 47
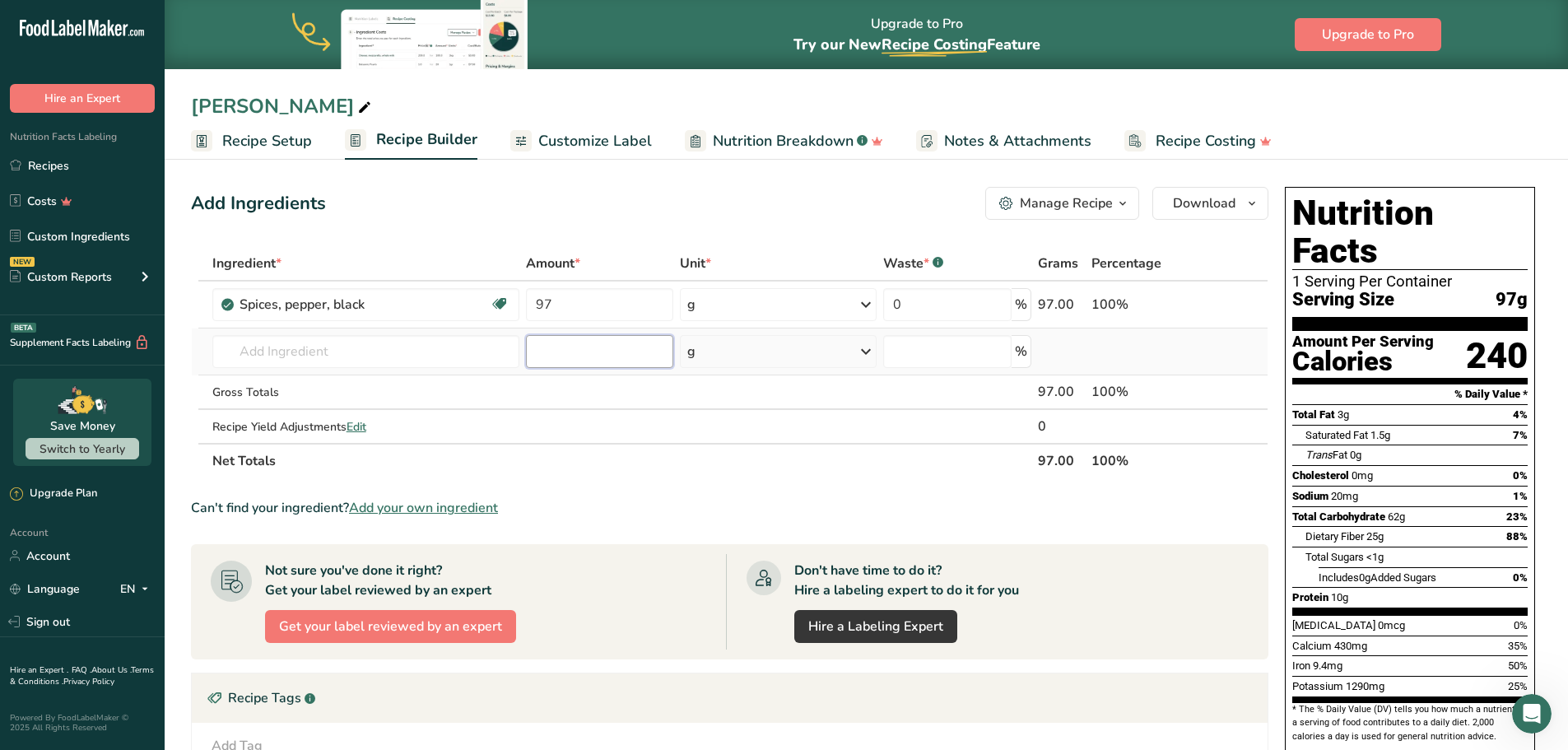
click at [585, 360] on input "number" at bounding box center [600, 351] width 148 height 33
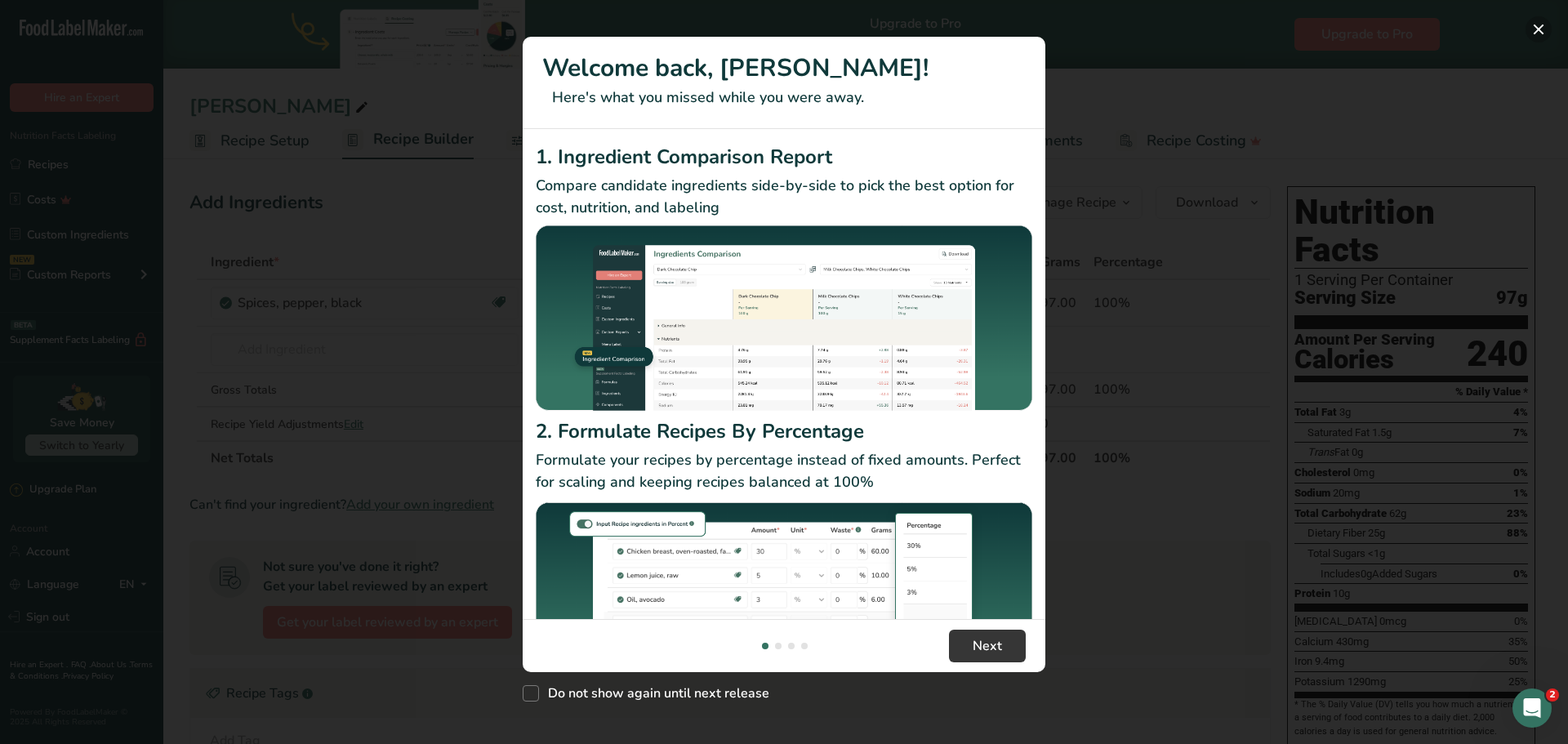
click at [1548, 35] on button "New Features" at bounding box center [1538, 28] width 26 height 26
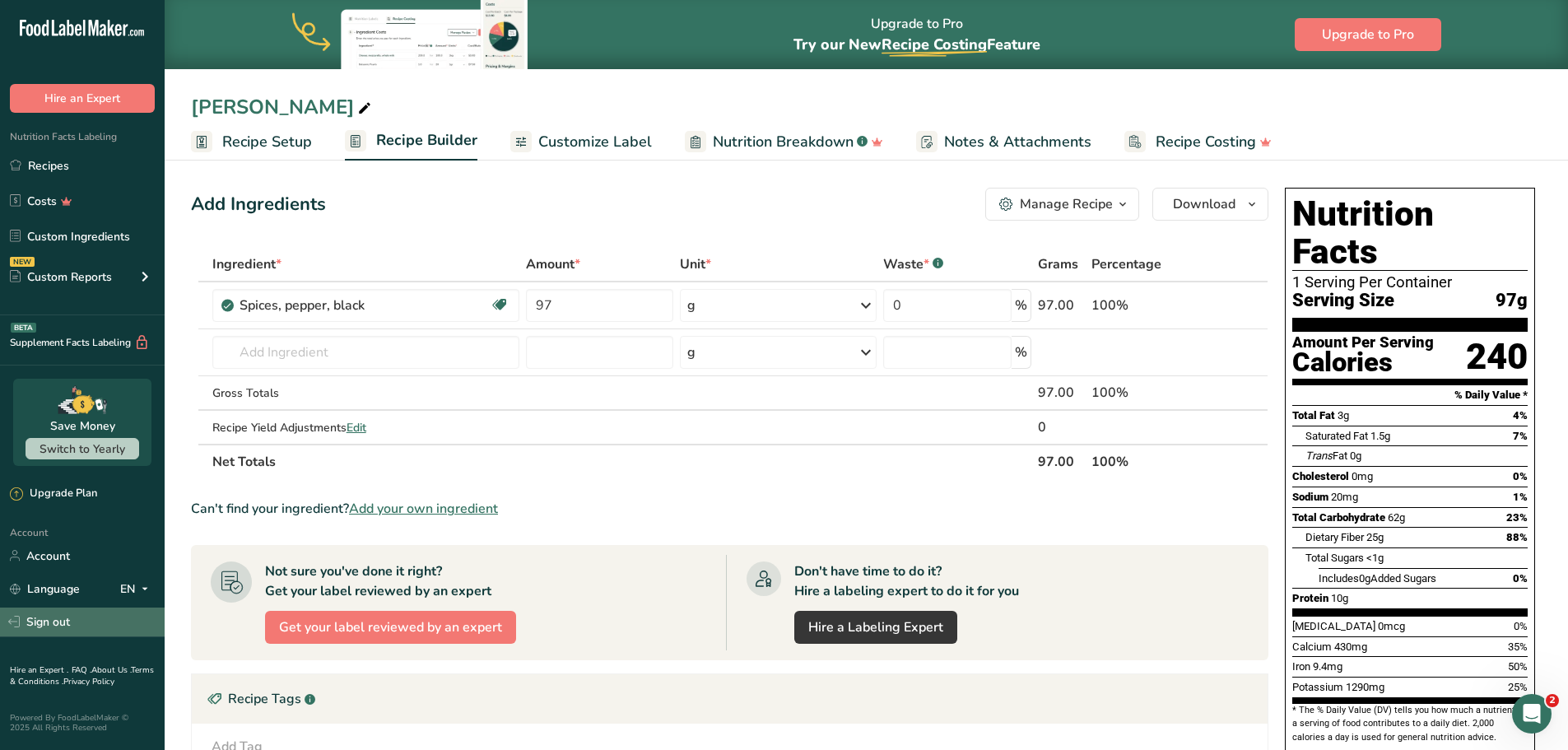
click at [58, 622] on link "Sign out" at bounding box center [82, 622] width 165 height 29
